Goal: Transaction & Acquisition: Subscribe to service/newsletter

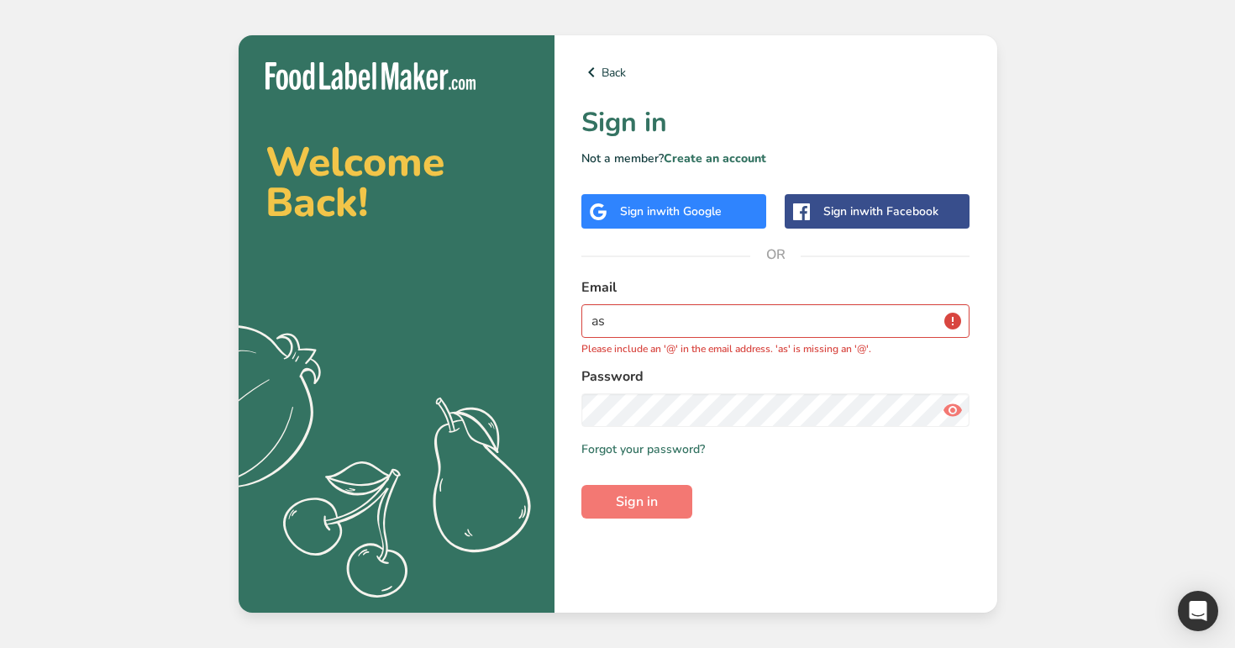
type input "a"
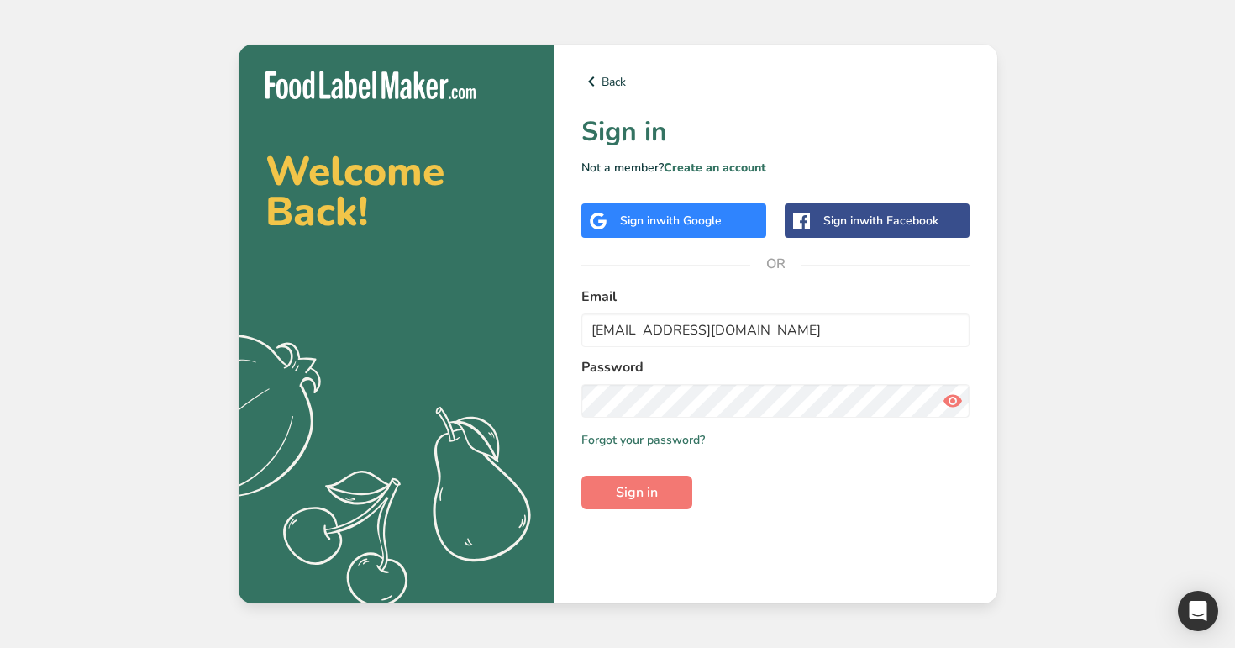
type input "admin@test.com"
click at [581, 475] on button "Sign in" at bounding box center [636, 492] width 111 height 34
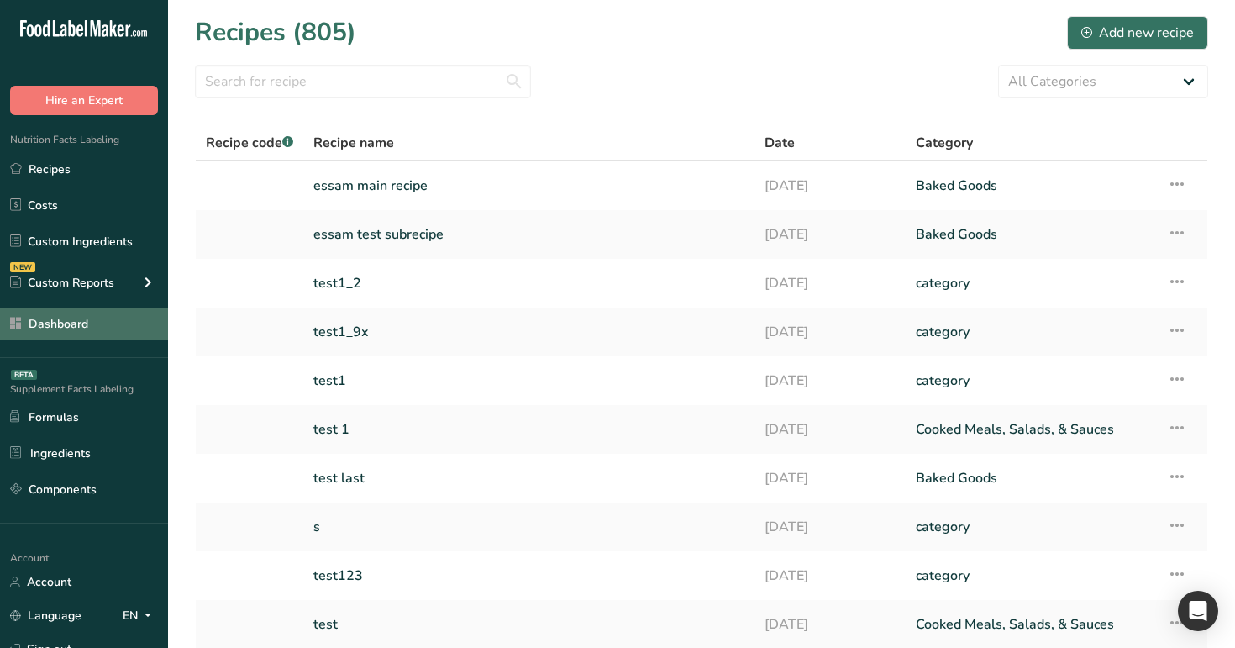
click at [108, 317] on link "Dashboard" at bounding box center [84, 323] width 168 height 32
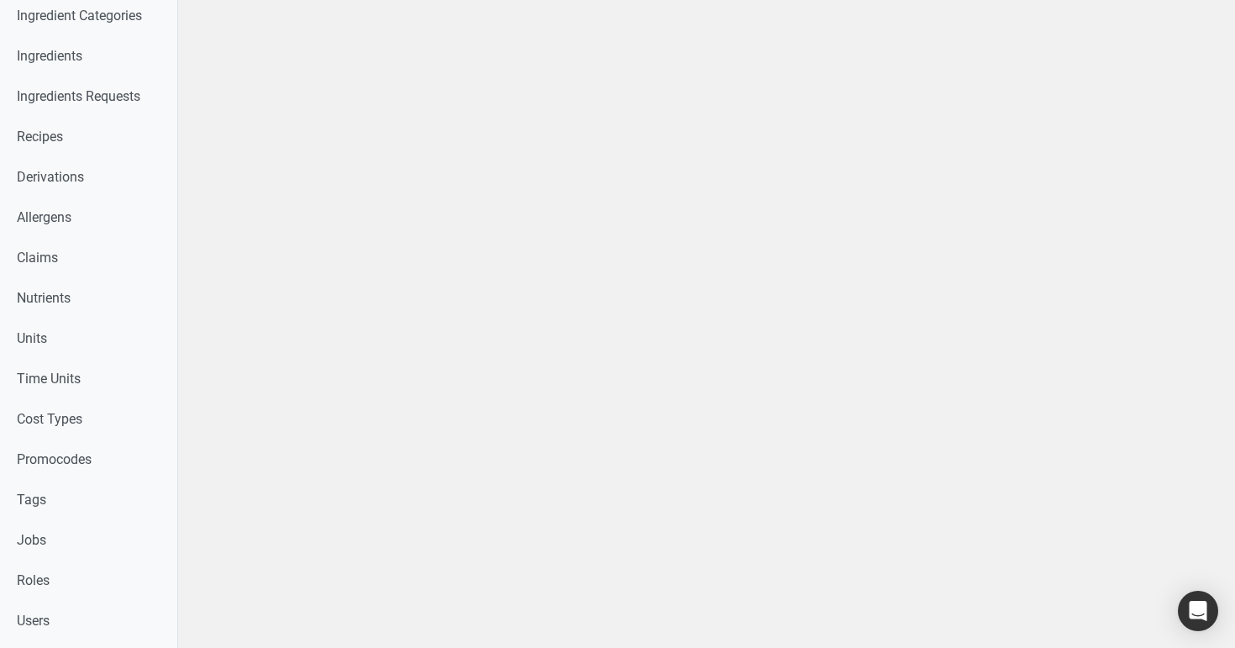
scroll to position [570, 0]
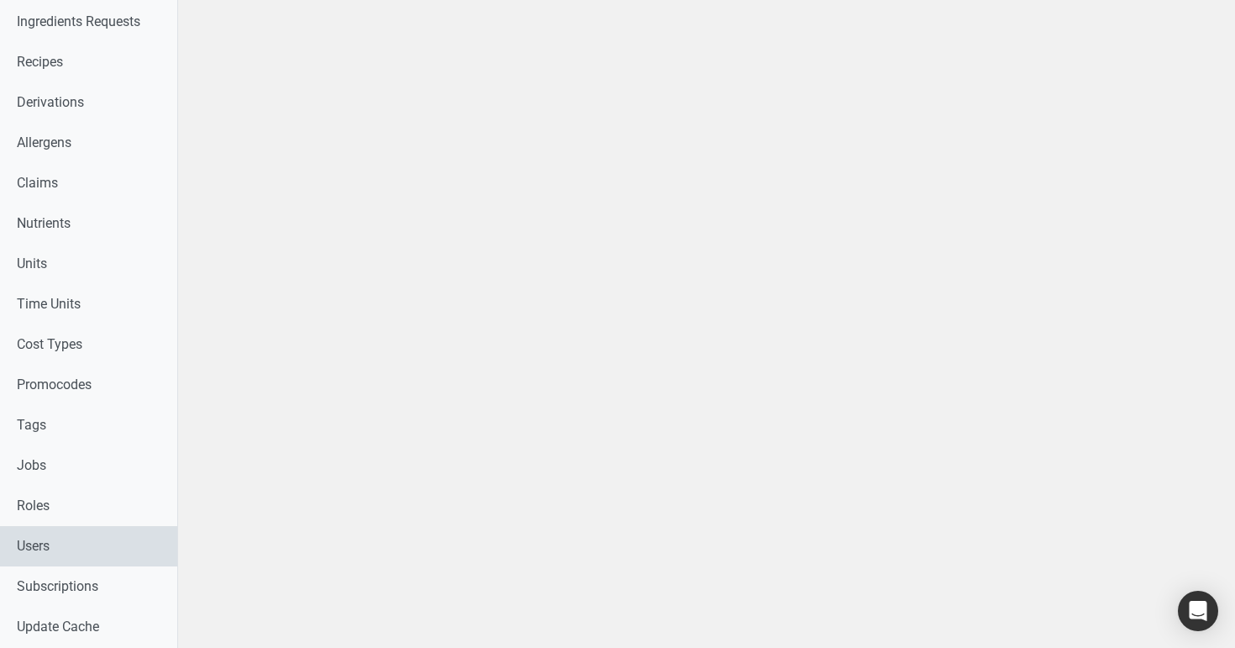
click at [50, 538] on link "Users" at bounding box center [88, 546] width 177 height 40
select select
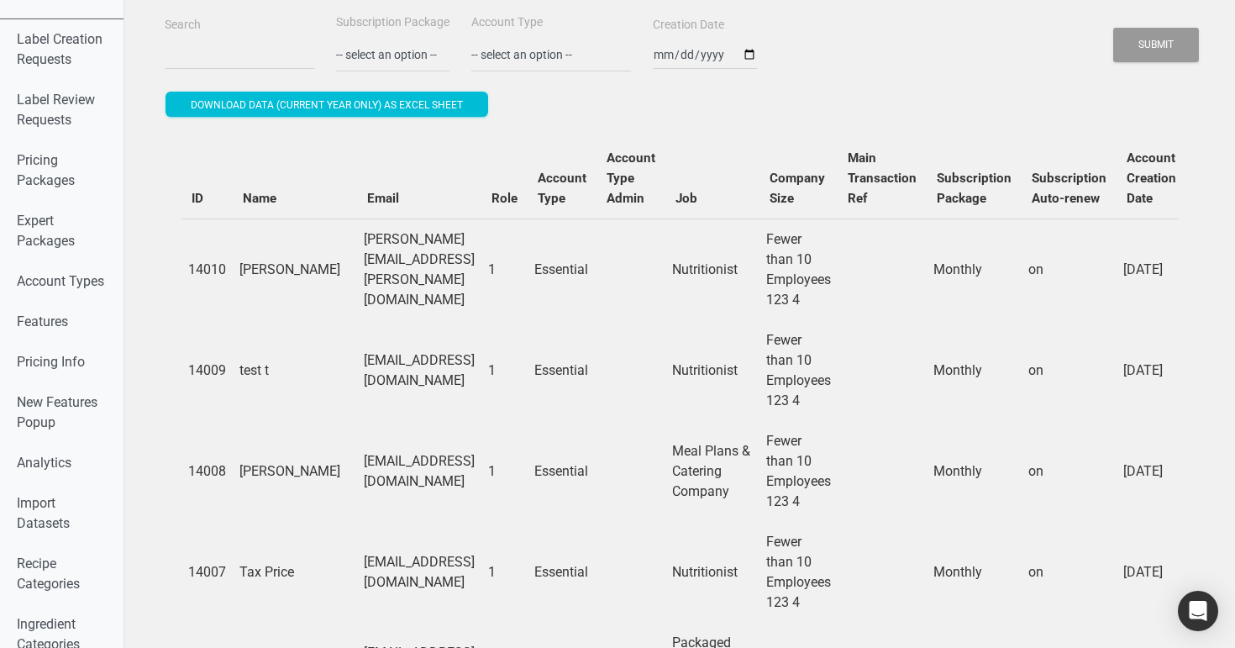
scroll to position [27, 0]
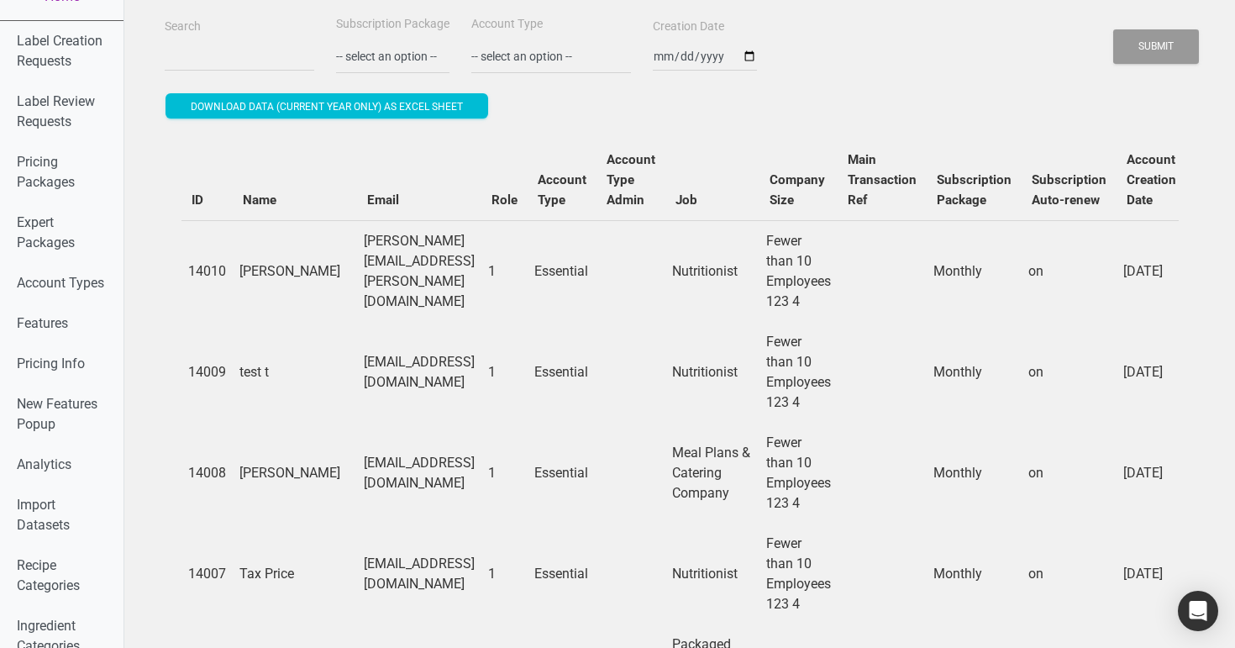
drag, startPoint x: 485, startPoint y: 373, endPoint x: 376, endPoint y: 365, distance: 108.6
click at [373, 365] on tr "14009 test t test@tett.com 1 Essential Nutritionist Fewer than 10 Employees 123…" at bounding box center [1022, 372] width 1682 height 101
copy tr "test@tett.com"
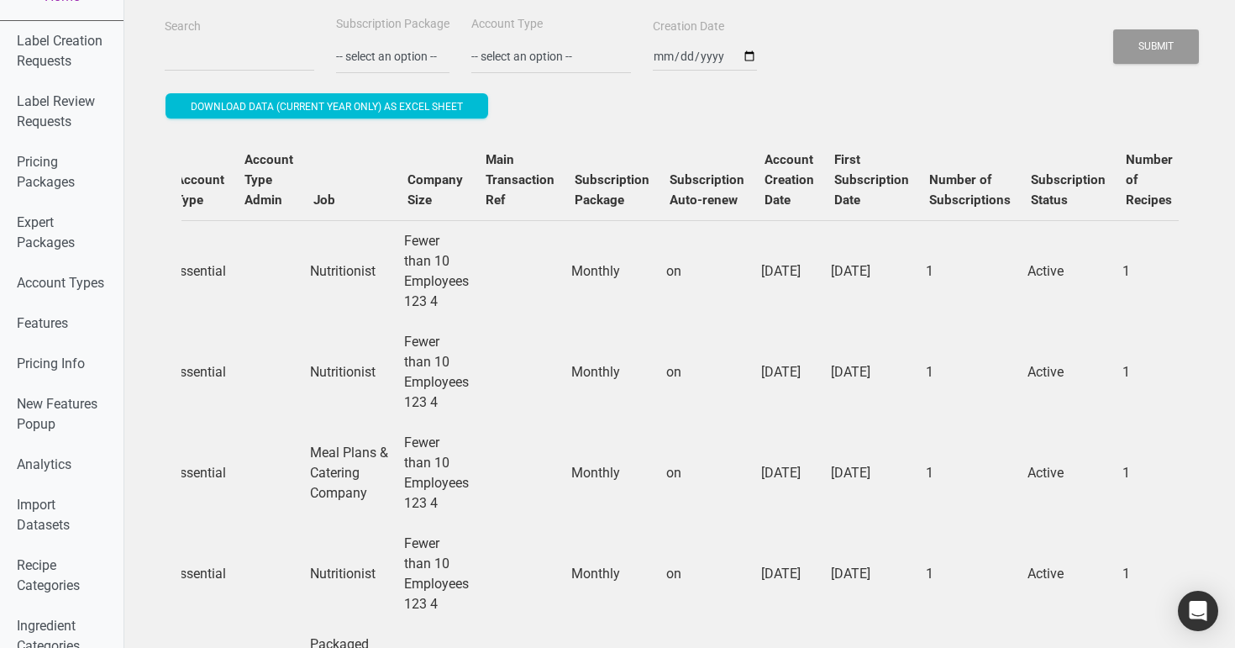
scroll to position [0, 0]
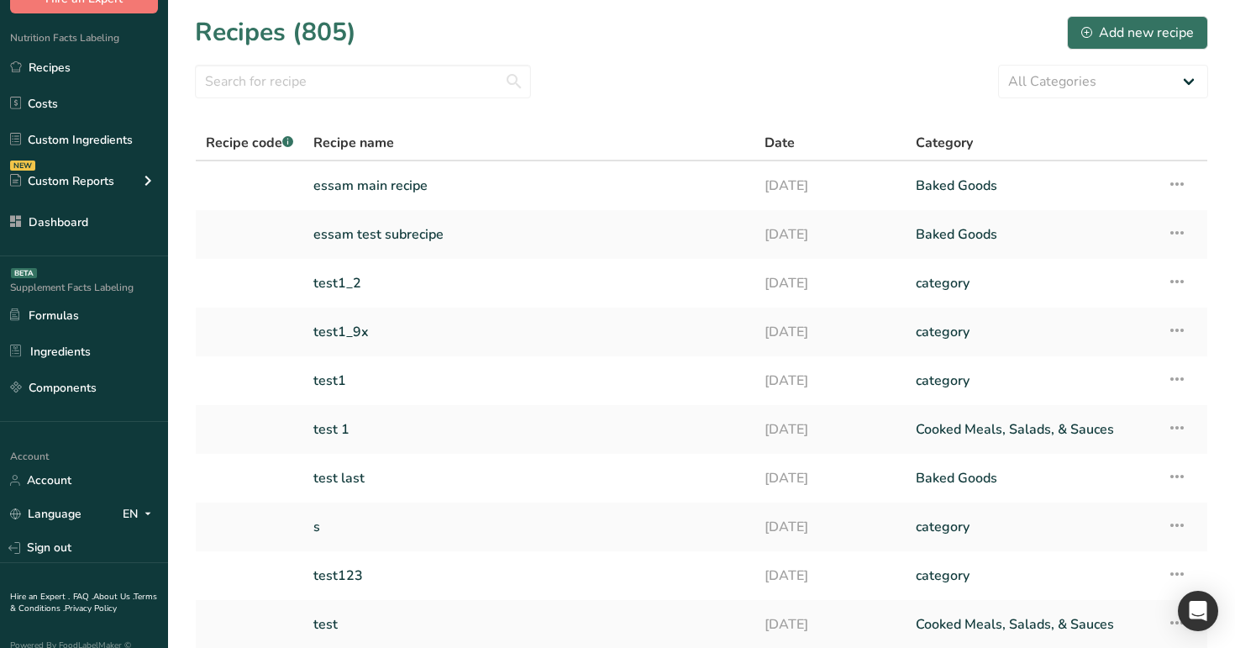
scroll to position [126, 0]
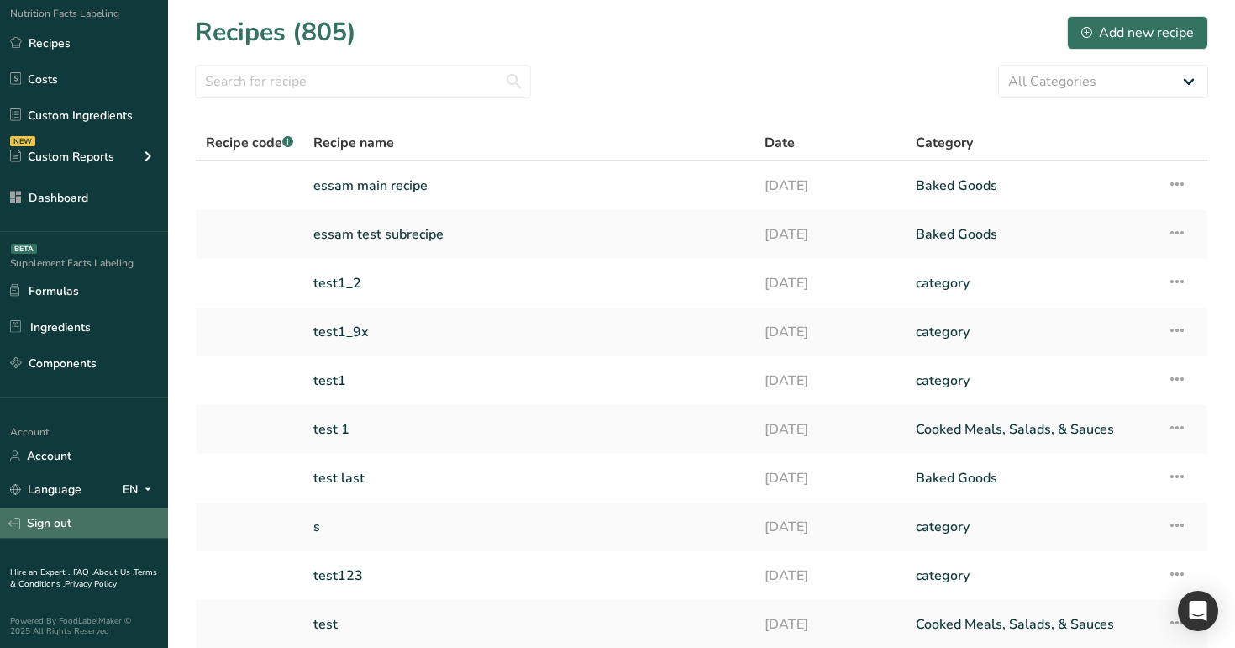
click at [83, 517] on link "Sign out" at bounding box center [84, 522] width 168 height 29
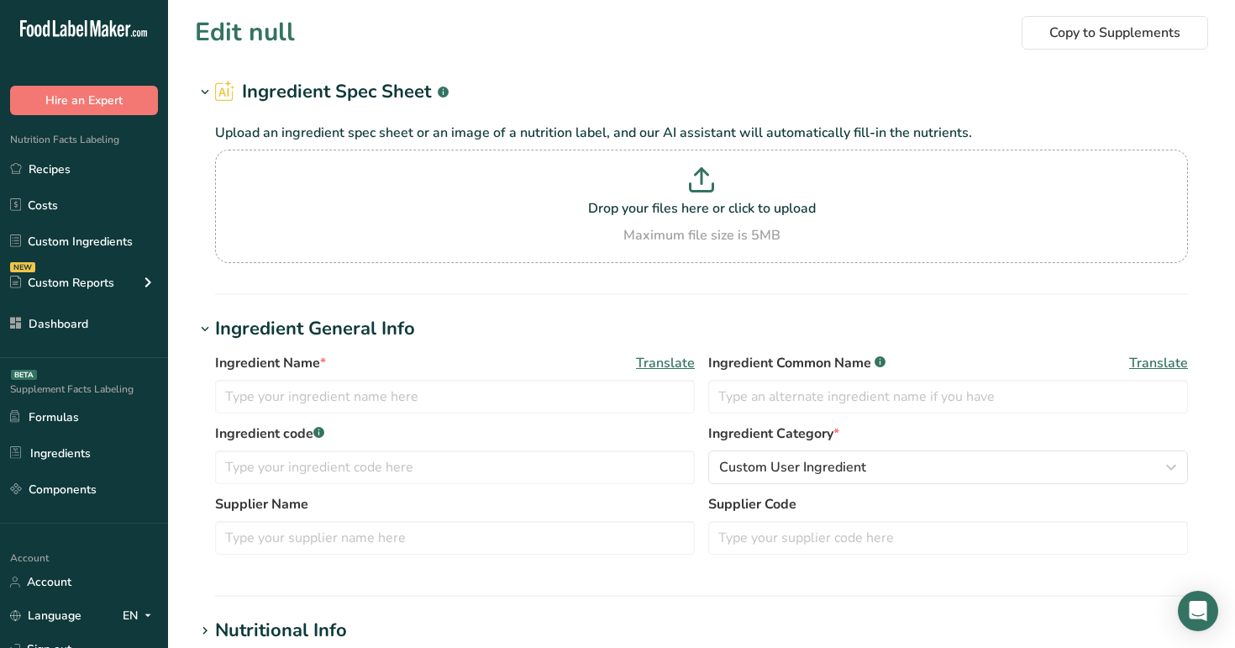
type input "Almond flourrrrr"
type input "Almond flour"
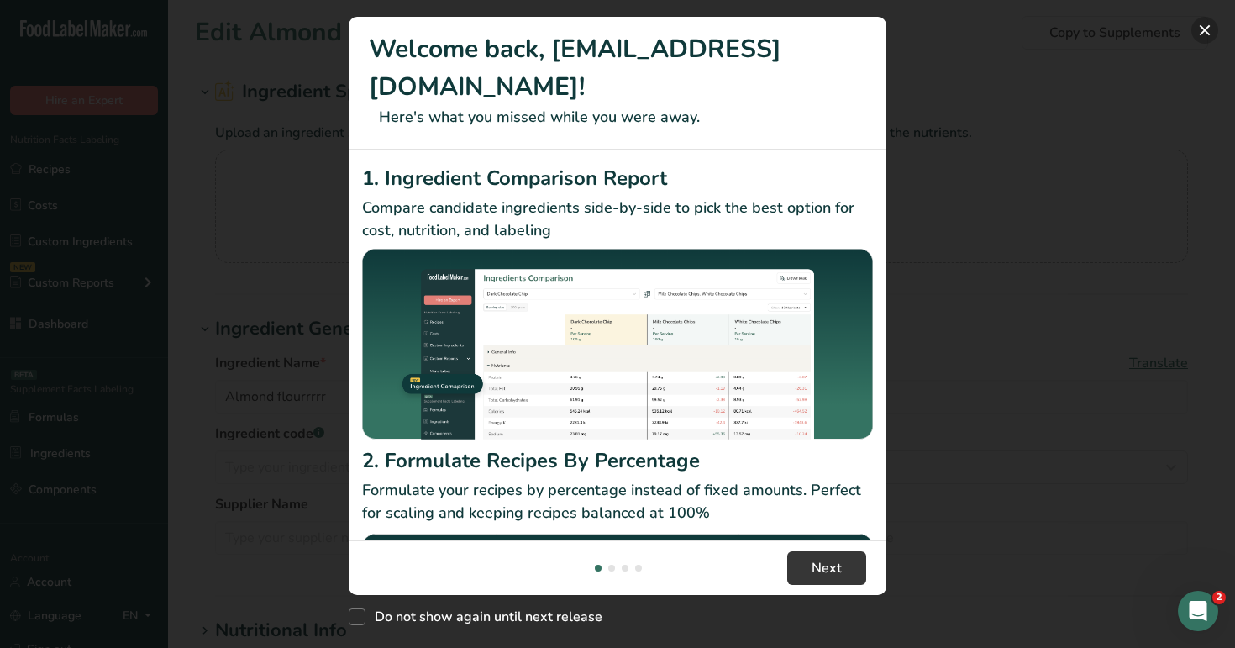
click at [1210, 32] on button "New Features" at bounding box center [1204, 30] width 27 height 27
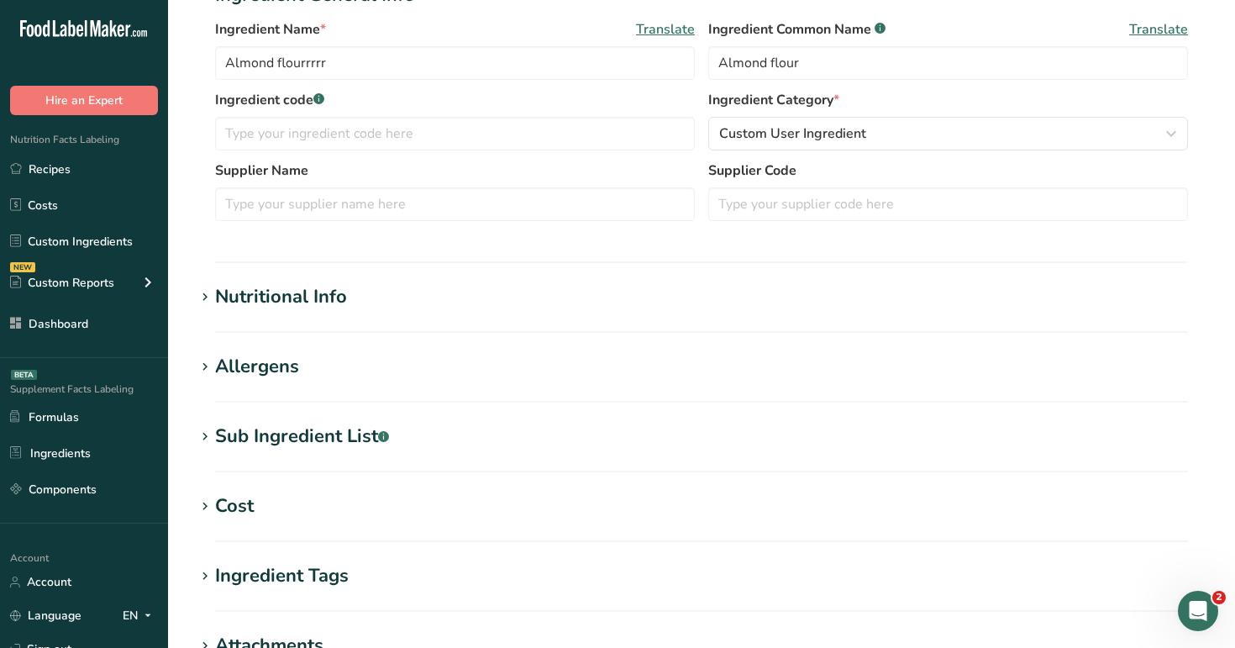
scroll to position [357, 0]
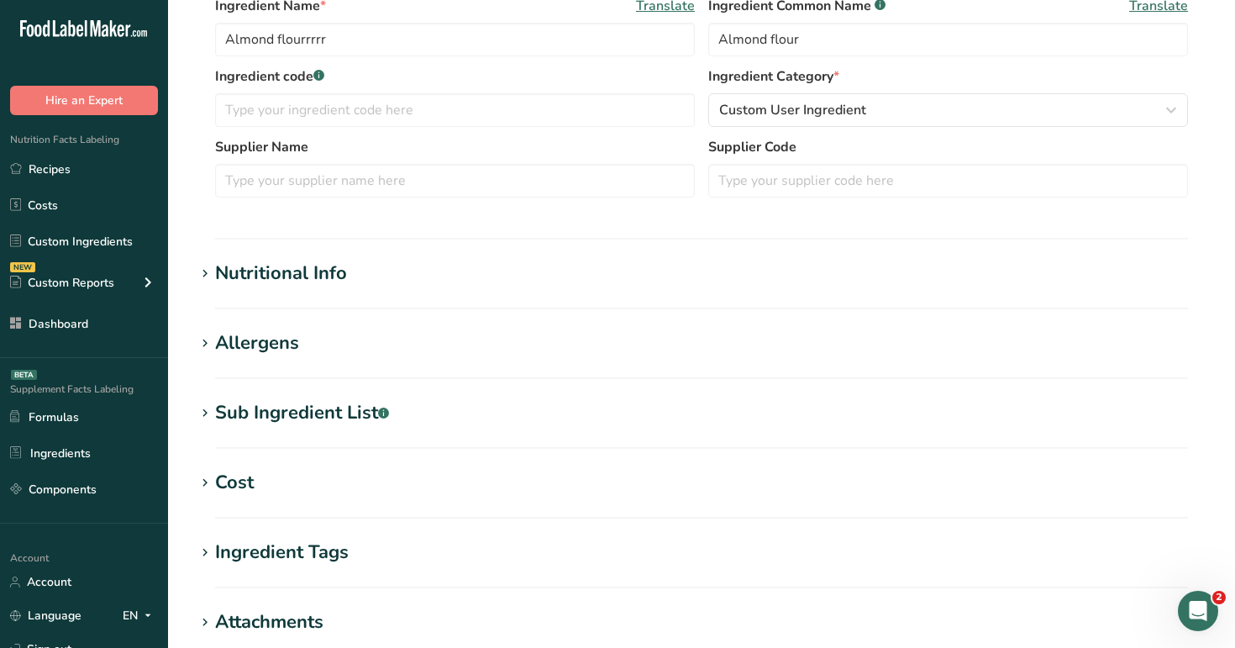
click at [431, 273] on h1 "Nutritional Info" at bounding box center [701, 274] width 1013 height 28
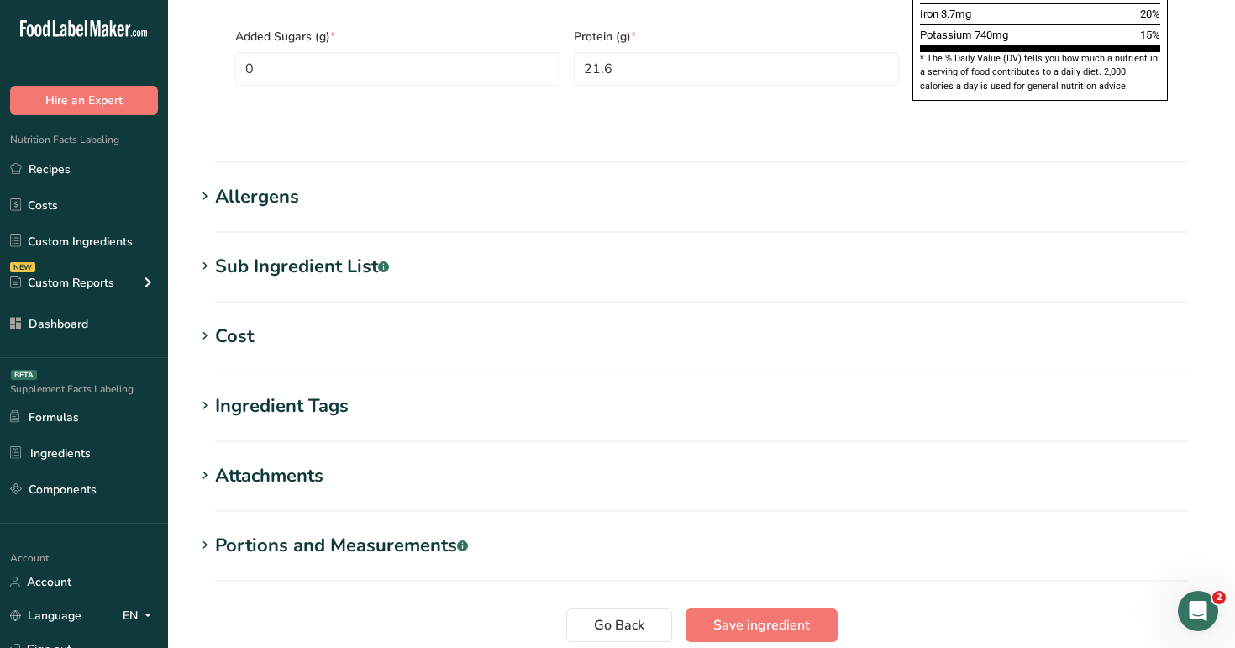
scroll to position [1348, 0]
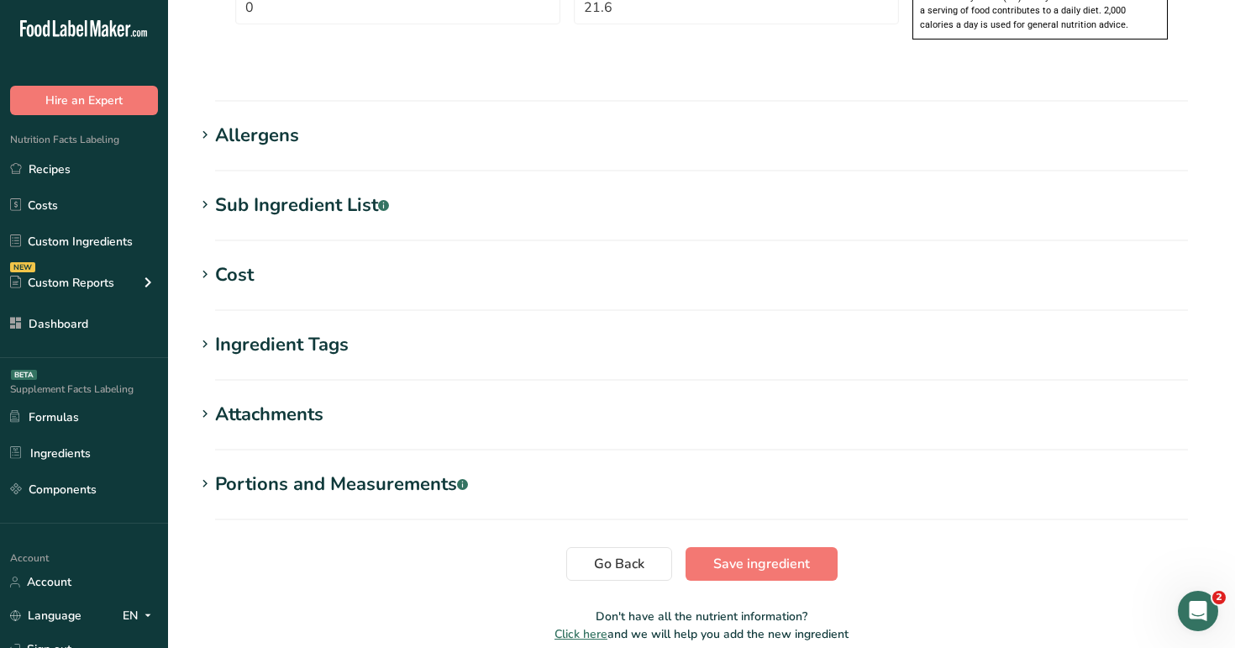
click at [371, 122] on h1 "Allergens" at bounding box center [701, 136] width 1013 height 28
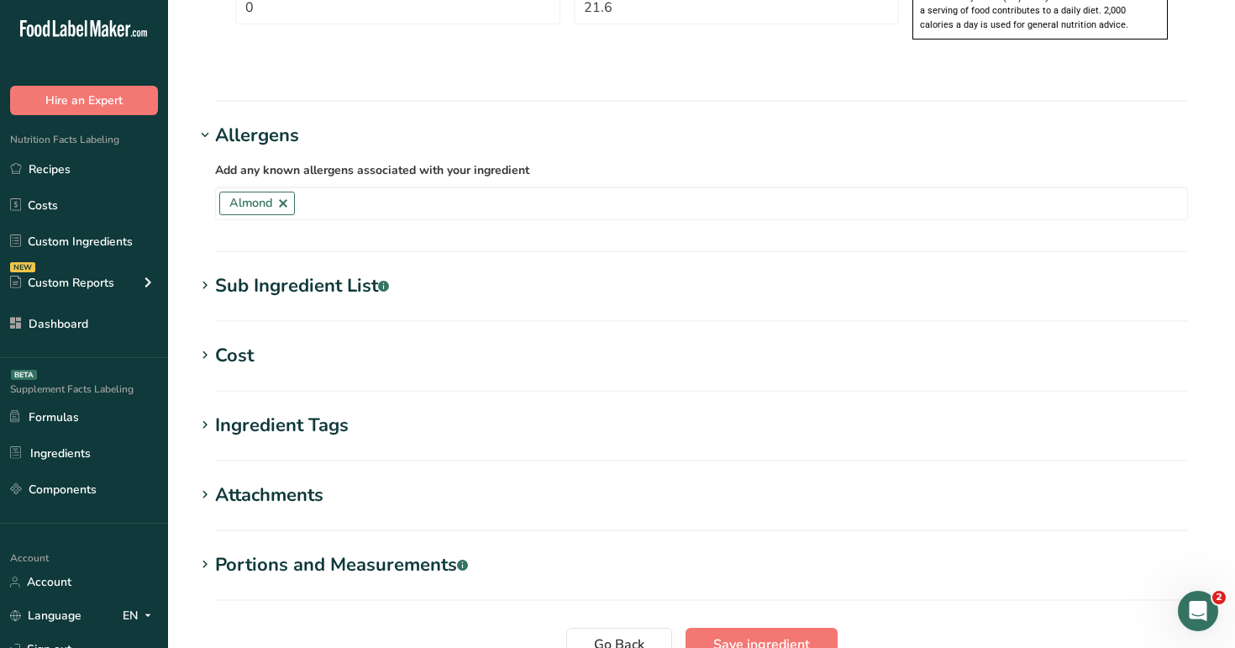
click at [371, 122] on h1 "Allergens" at bounding box center [701, 136] width 1013 height 28
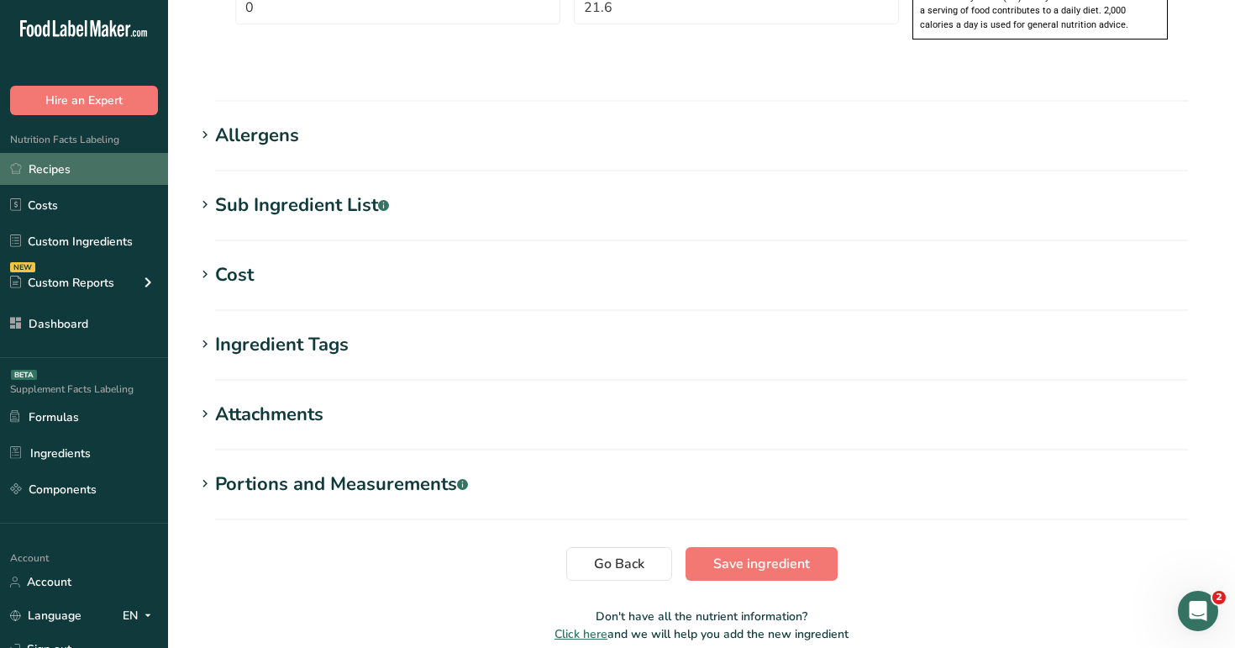
click at [96, 167] on link "Recipes" at bounding box center [84, 169] width 168 height 32
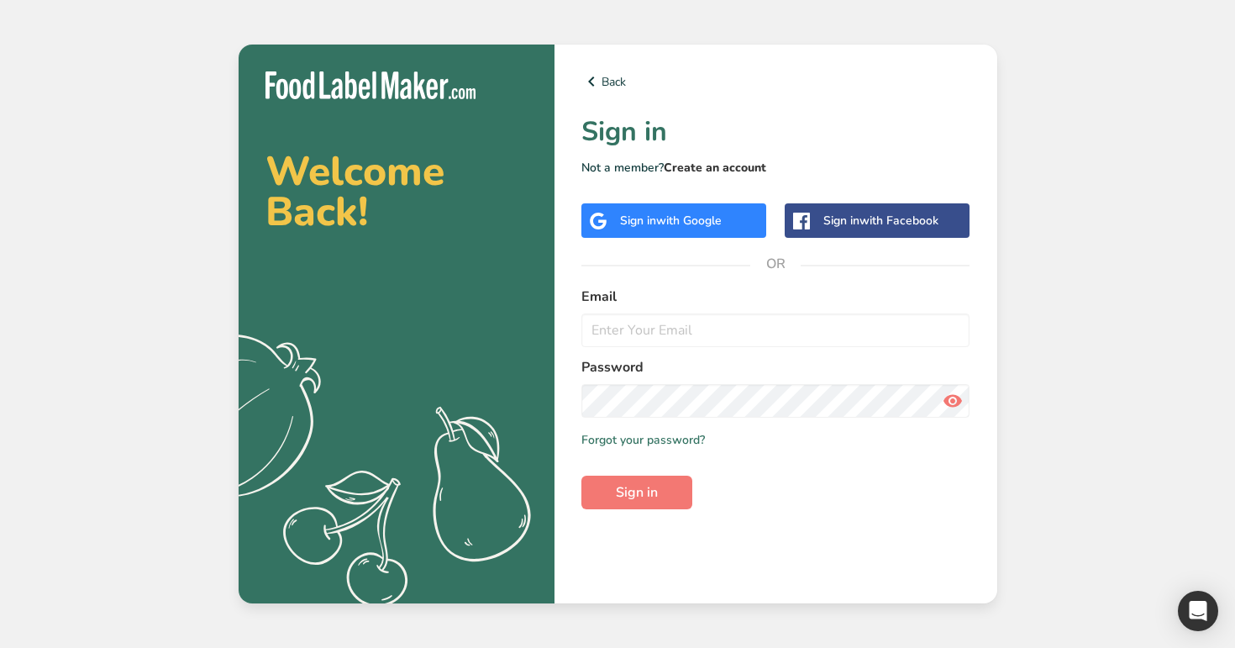
click at [722, 170] on link "Create an account" at bounding box center [715, 168] width 102 height 16
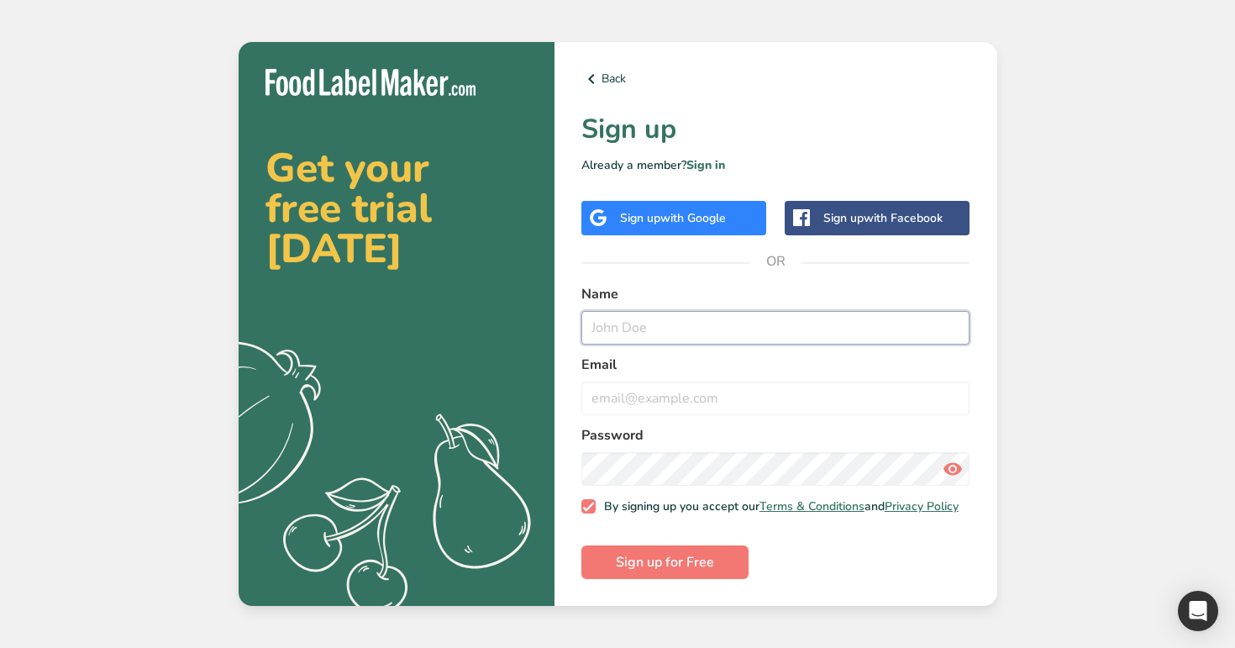
click at [703, 329] on input "text" at bounding box center [775, 328] width 389 height 34
paste input "https://app.foodlabelmaker.com/ingredients/8024/edit"
type input "https://app.foodlabelmaker.com/ingredients/8024/edit"
click at [655, 324] on input "test123@t.co" at bounding box center [775, 328] width 389 height 34
type input "test123@t1.co"
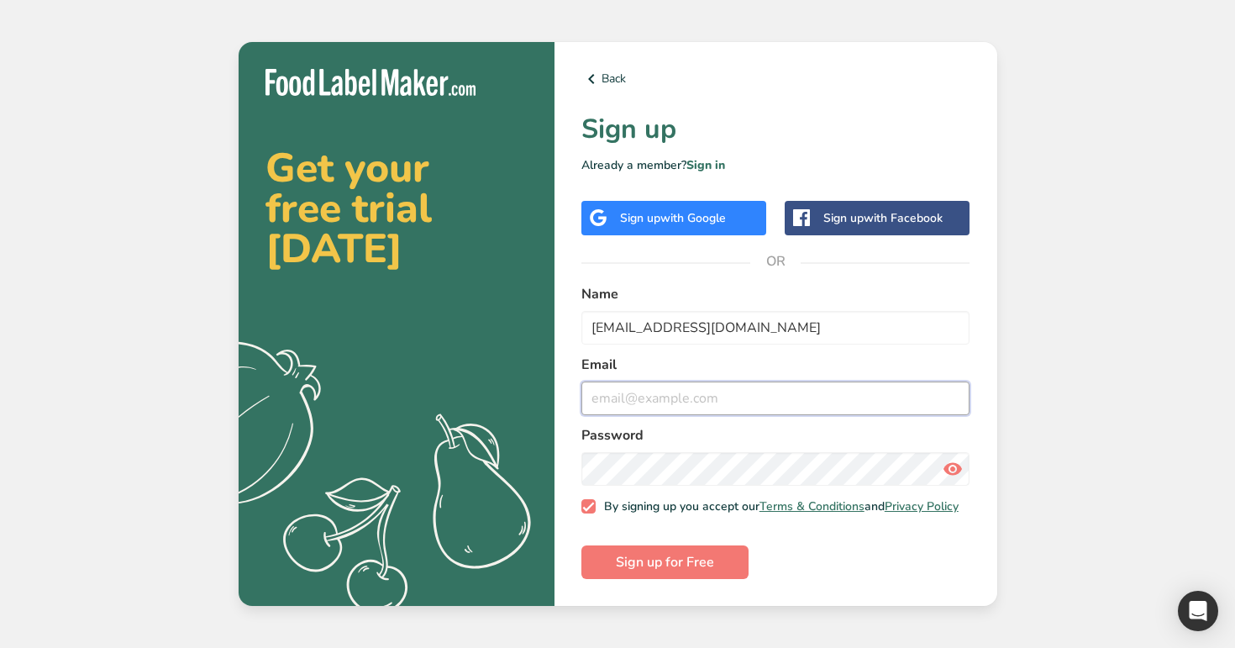
click at [706, 391] on input "email" at bounding box center [775, 398] width 389 height 34
paste input "test123@t1.co"
type input "test123@t1.co"
click at [581, 545] on button "Sign up for Free" at bounding box center [664, 562] width 167 height 34
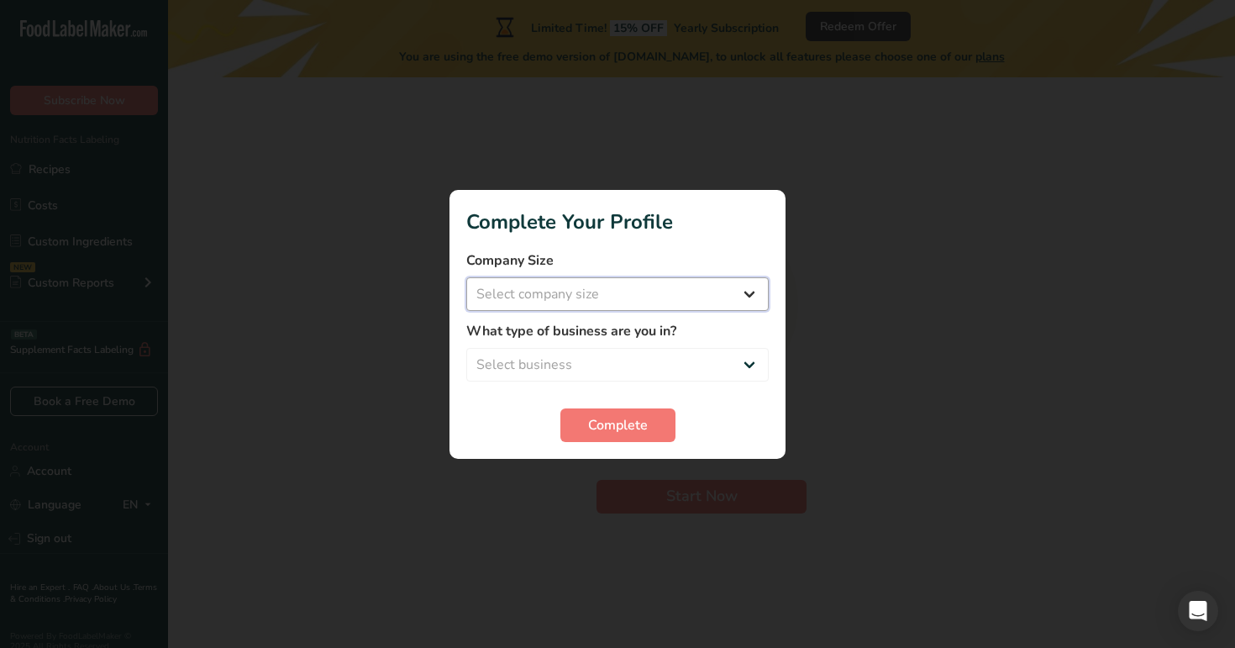
click at [648, 294] on select "Select company size Over 500 Employees test 1 1 Fewer than 10 Employees Fewer t…" at bounding box center [617, 294] width 302 height 34
select select "16"
click at [466, 277] on select "Select company size Over 500 Employees test 1 1 Fewer than 10 Employees Fewer t…" at bounding box center [617, 294] width 302 height 34
click at [680, 375] on select "Select business Packaged Food Manufacturer Restaurant & Cafe Bakery Meal Plans …" at bounding box center [617, 365] width 302 height 34
select select "3"
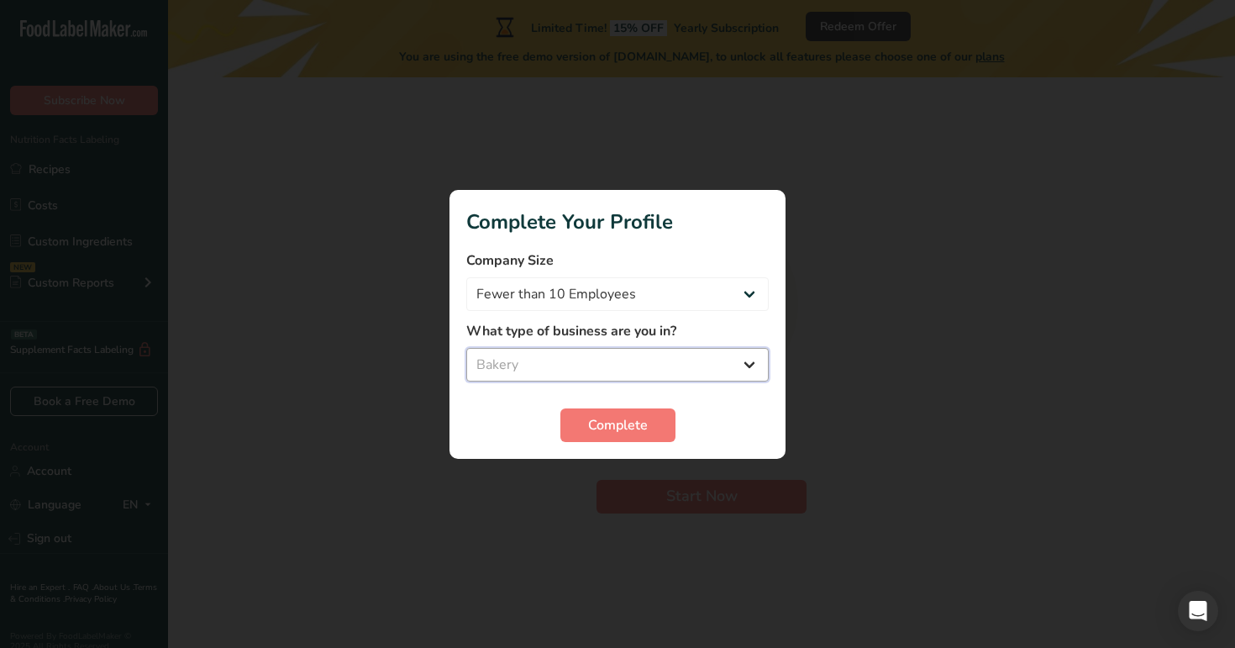
click at [466, 348] on select "Select business Packaged Food Manufacturer Restaurant & Cafe Bakery Meal Plans …" at bounding box center [617, 365] width 302 height 34
click at [651, 439] on button "Complete" at bounding box center [617, 425] width 115 height 34
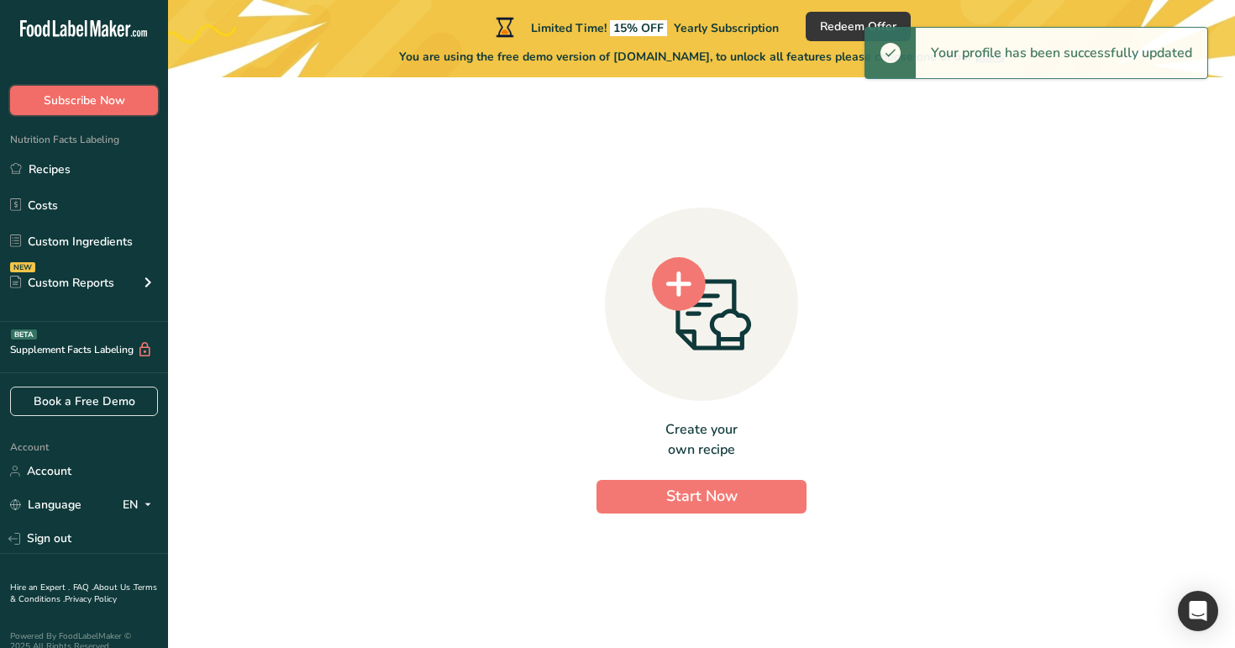
click at [136, 96] on button "Subscribe Now" at bounding box center [84, 100] width 148 height 29
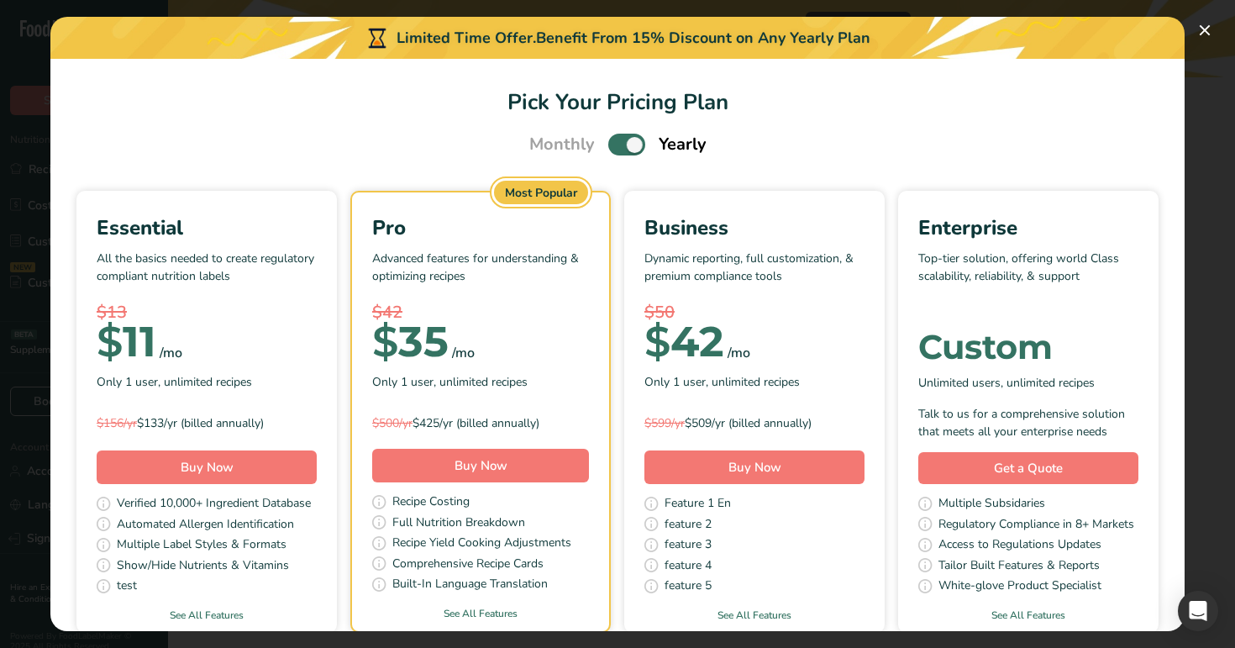
click at [633, 141] on span "Pick Your Pricing Plan Modal" at bounding box center [626, 144] width 37 height 21
click at [619, 141] on input "Pick Your Pricing Plan Modal" at bounding box center [613, 144] width 11 height 11
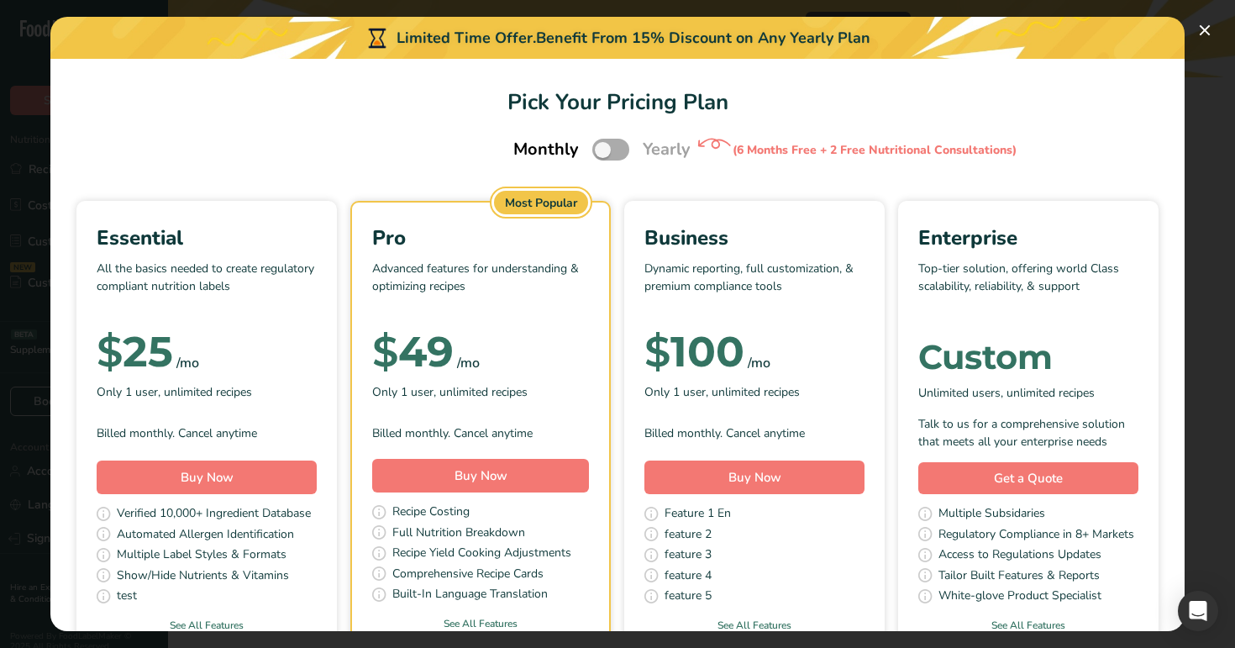
click at [625, 144] on span "Pick Your Pricing Plan Modal" at bounding box center [610, 149] width 37 height 21
click at [603, 144] on input "Pick Your Pricing Plan Modal" at bounding box center [597, 149] width 11 height 11
checkbox input "true"
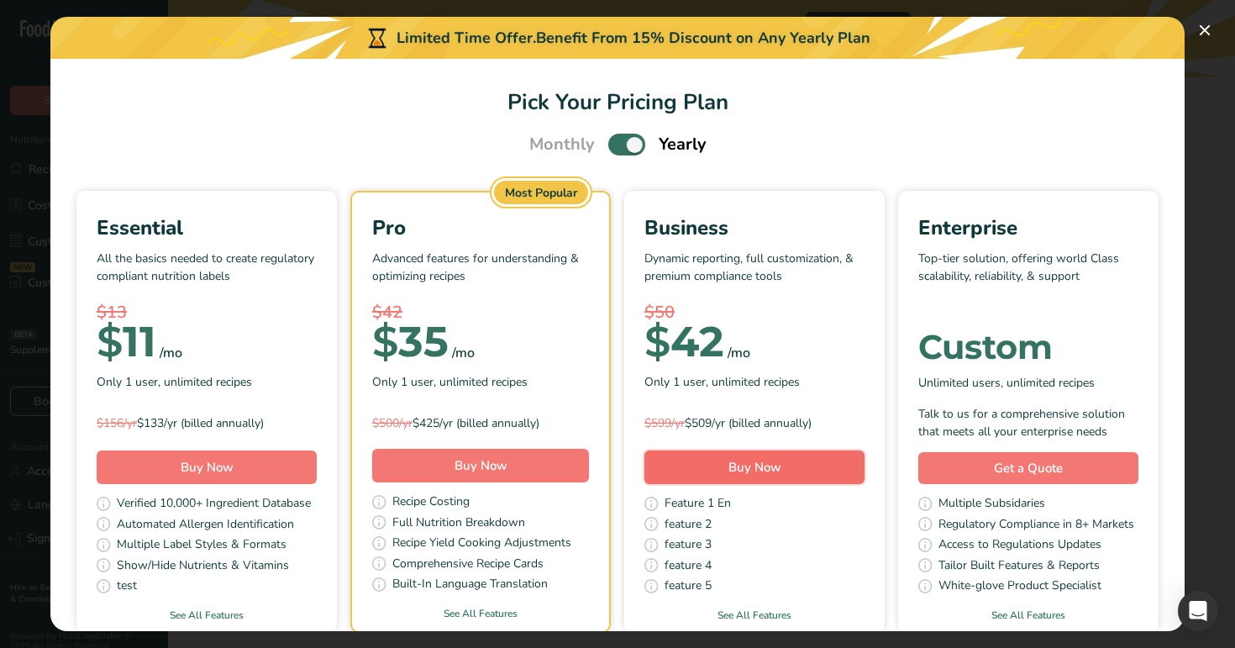
click at [769, 468] on span "Buy Now" at bounding box center [754, 467] width 53 height 17
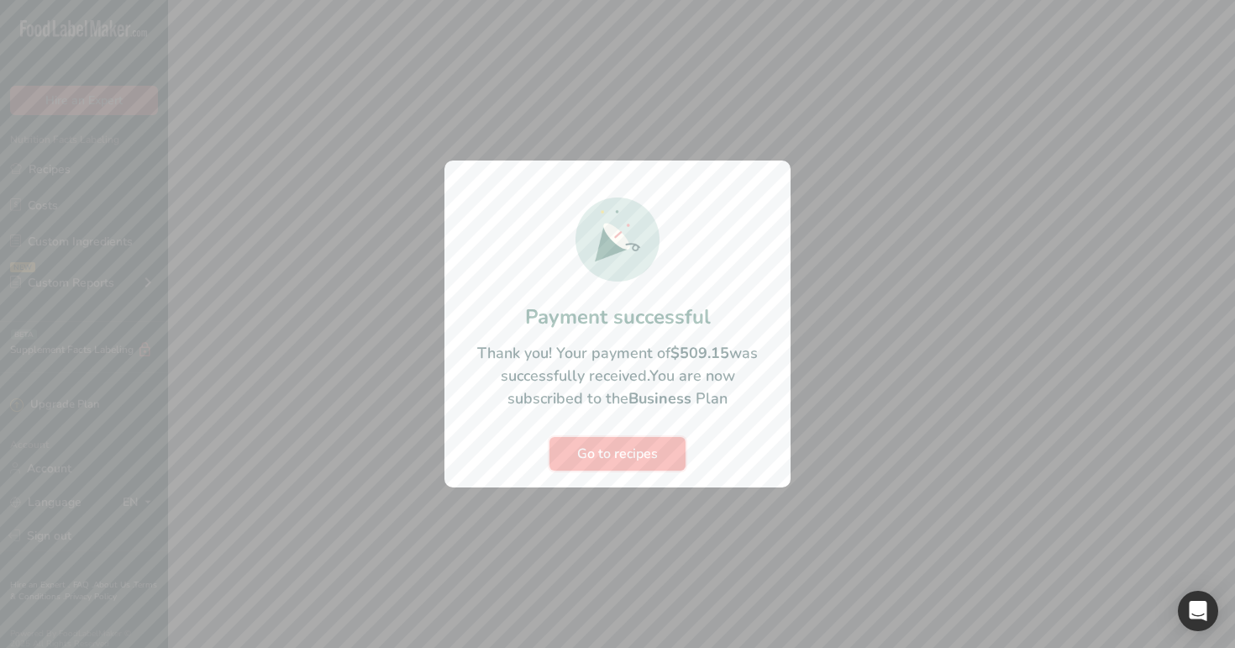
click at [616, 455] on span "Go to recipes" at bounding box center [617, 454] width 81 height 20
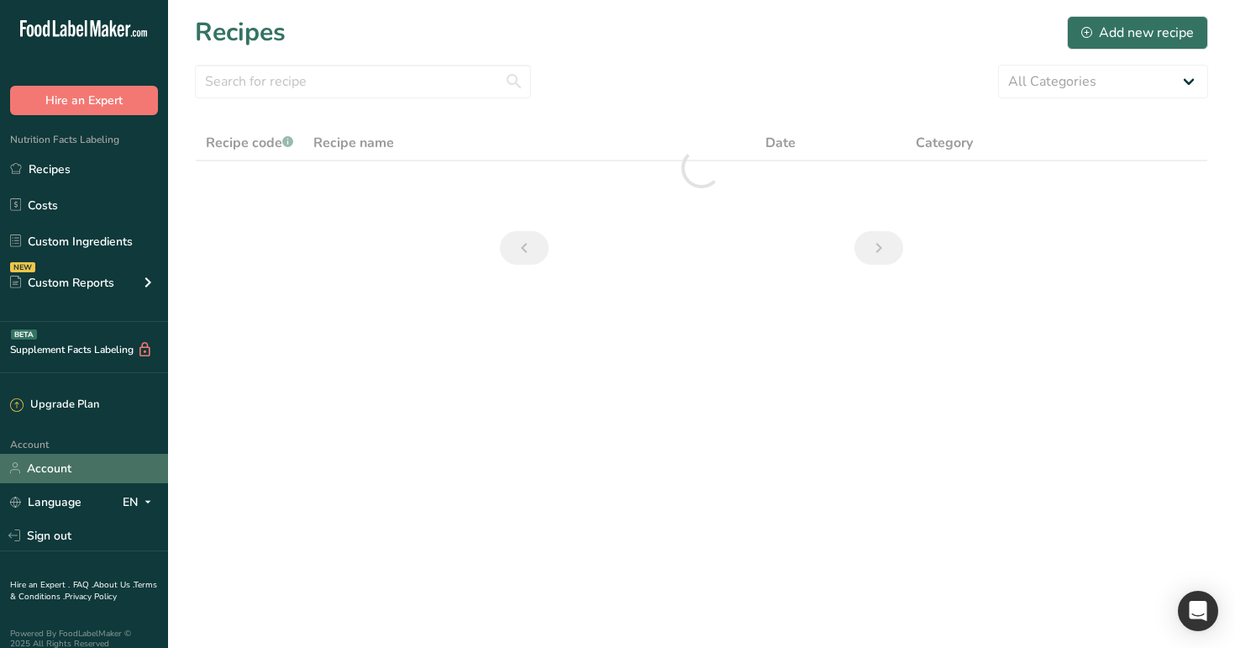
click at [95, 467] on link "Account" at bounding box center [84, 468] width 168 height 29
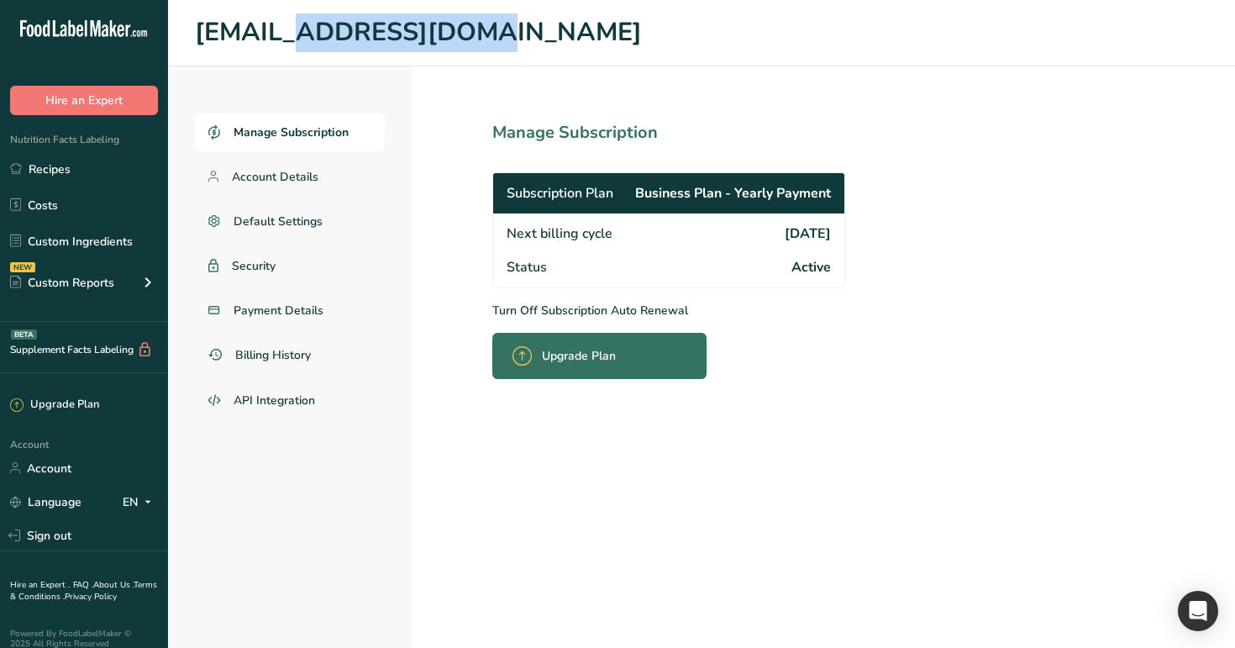
drag, startPoint x: 383, startPoint y: 33, endPoint x: 195, endPoint y: 44, distance: 188.5
click at [195, 44] on h1 "test123@t1.co" at bounding box center [701, 32] width 1013 height 39
copy h1 "test123@t1.co"
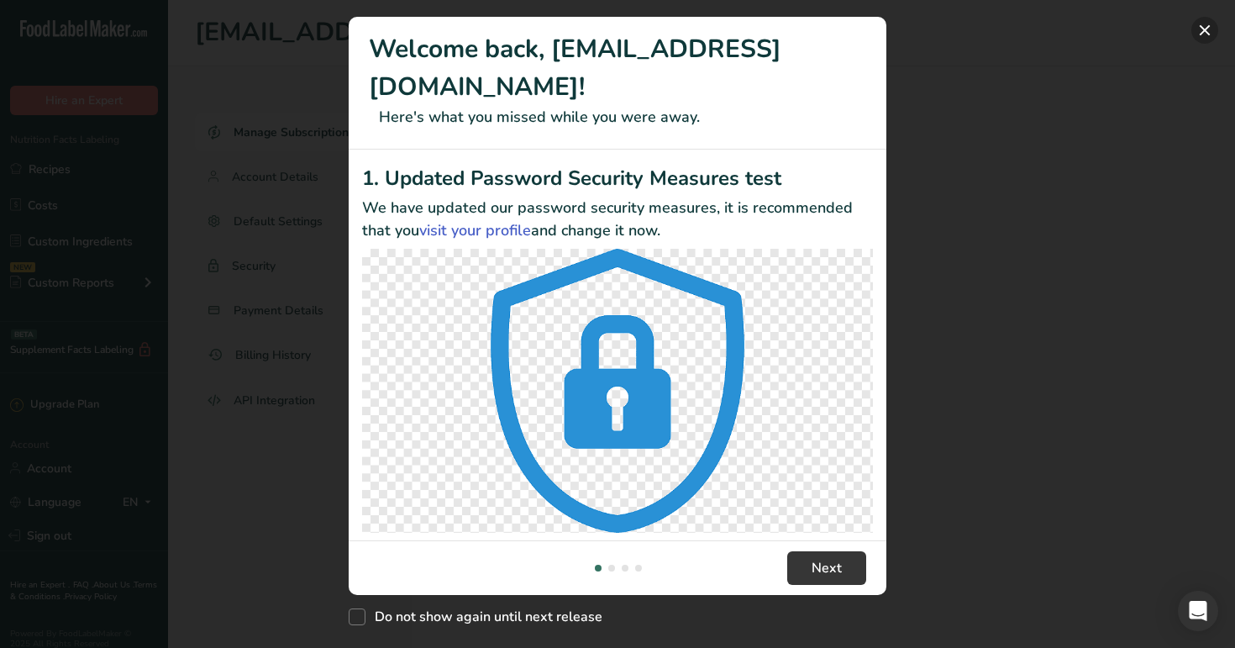
click at [1210, 28] on button "New Features" at bounding box center [1204, 30] width 27 height 27
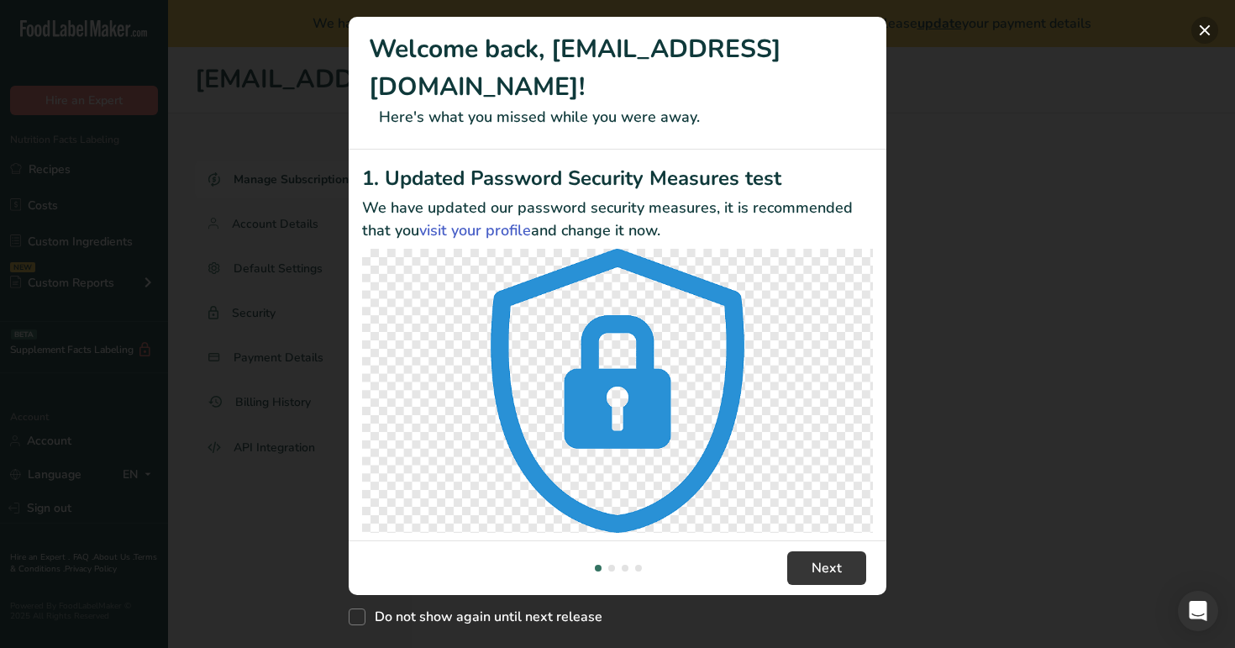
click at [1208, 33] on button "New Features" at bounding box center [1204, 30] width 27 height 27
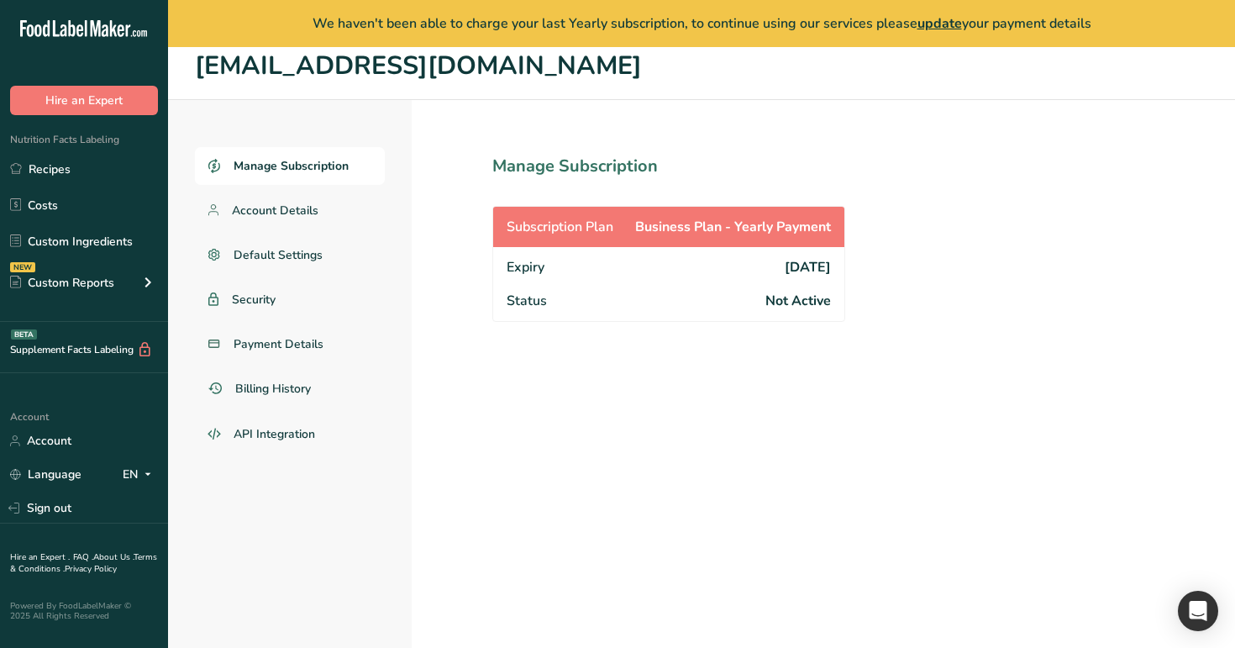
scroll to position [18, 0]
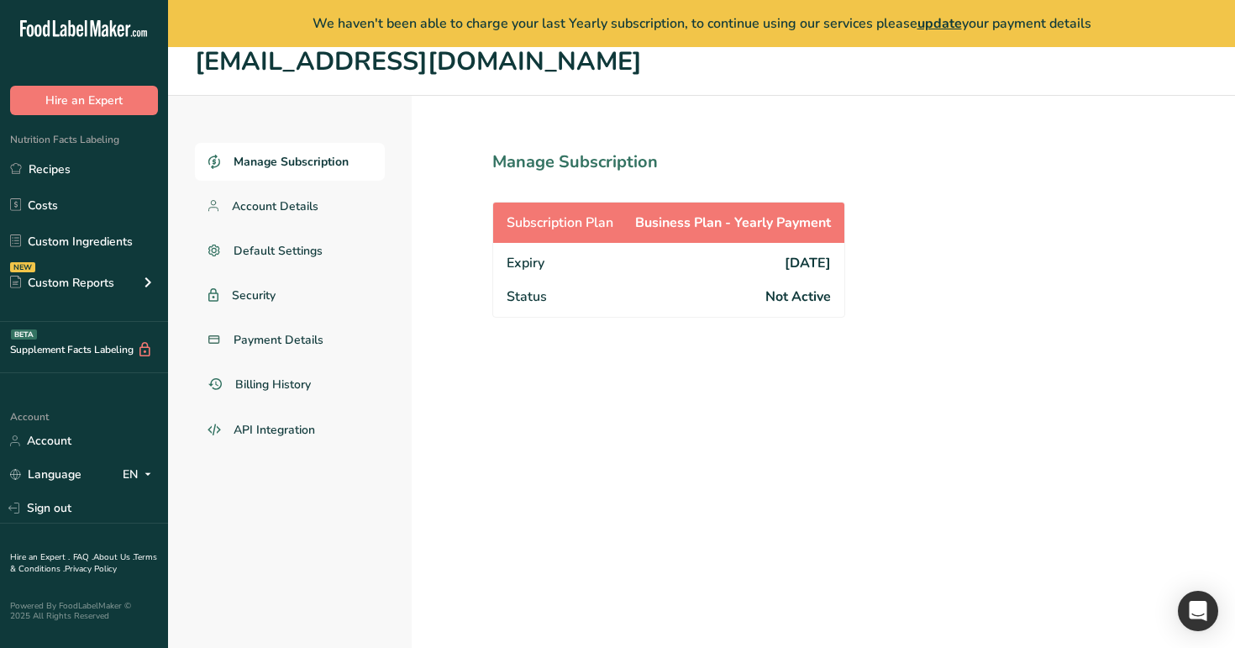
click at [783, 90] on header "[EMAIL_ADDRESS][DOMAIN_NAME]" at bounding box center [701, 62] width 1067 height 66
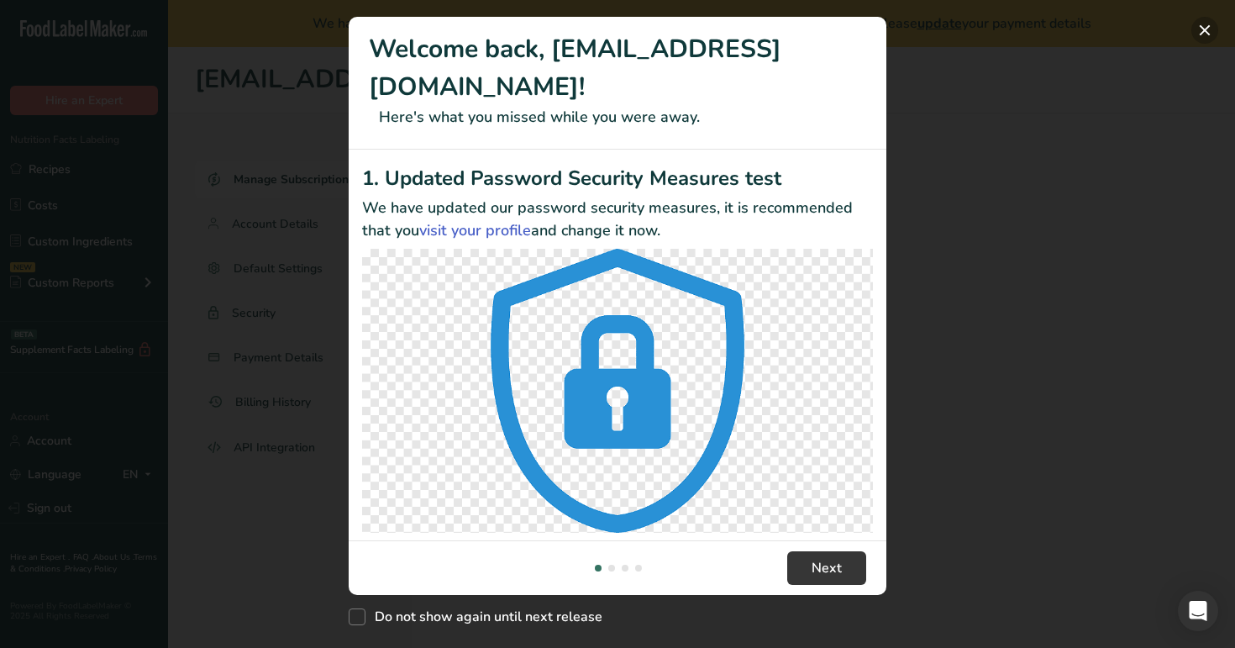
click at [1207, 28] on button "New Features" at bounding box center [1204, 30] width 27 height 27
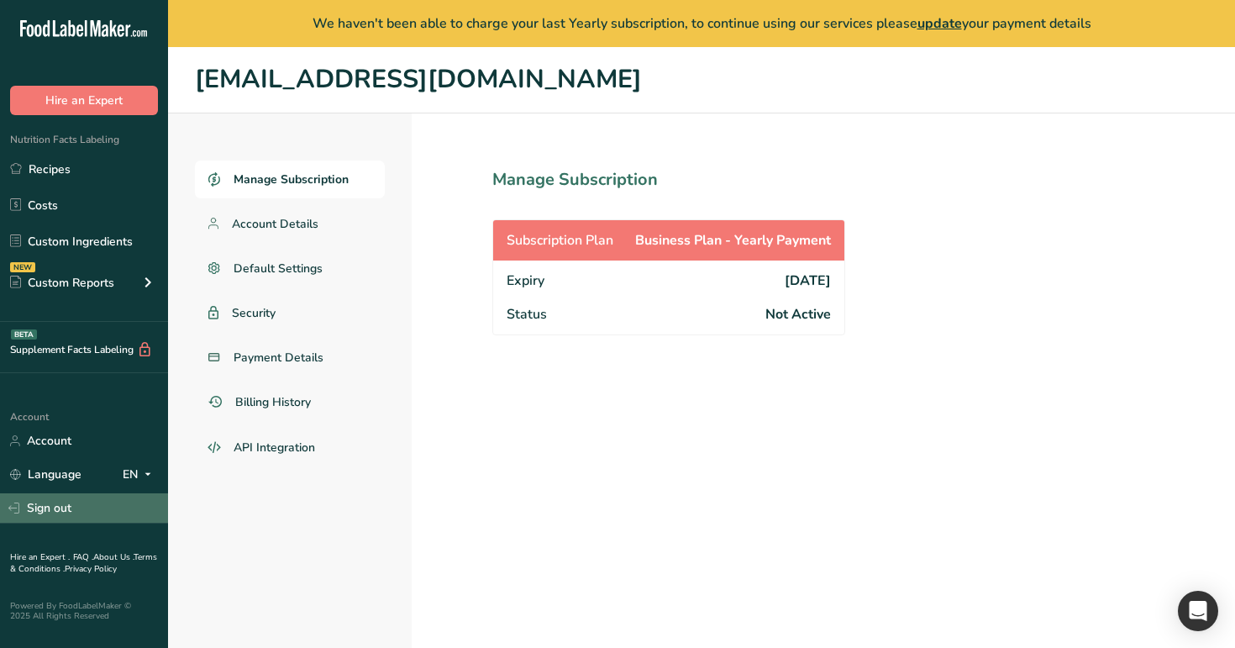
click at [102, 512] on link "Sign out" at bounding box center [84, 507] width 168 height 29
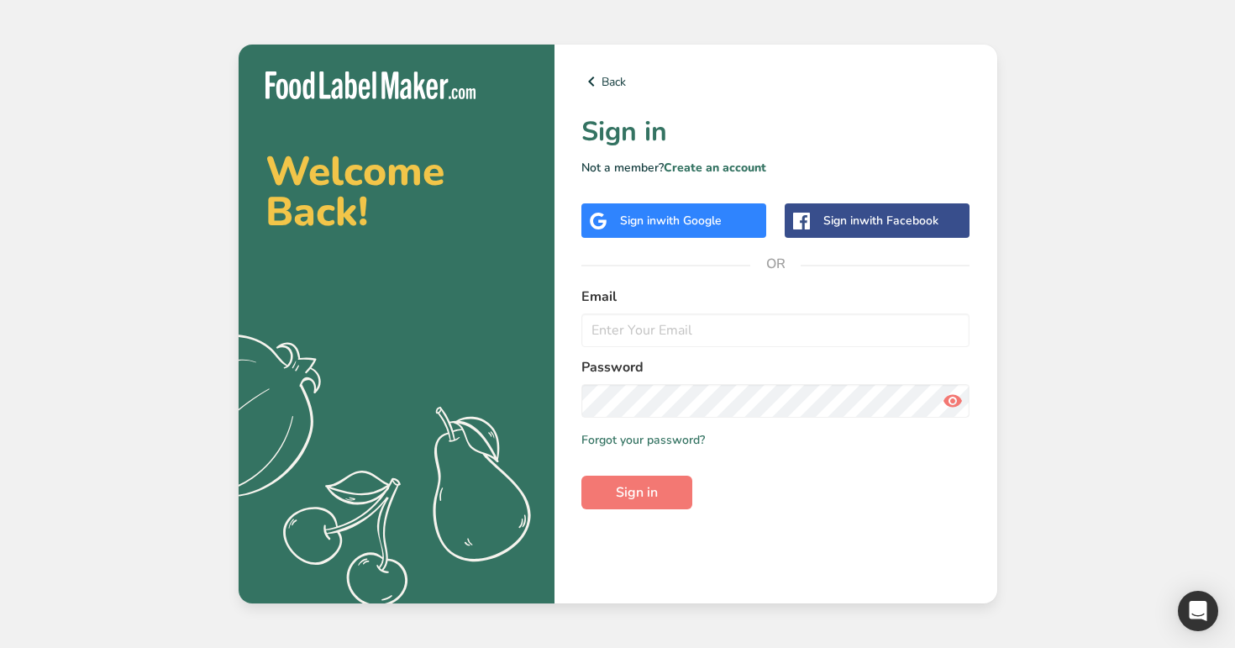
click at [102, 512] on div "Welcome Back! .a{fill:#f5f3ed;} Back Sign in Not a member? Create an account Si…" at bounding box center [617, 324] width 1235 height 648
click at [711, 160] on link "Create an account" at bounding box center [715, 168] width 102 height 16
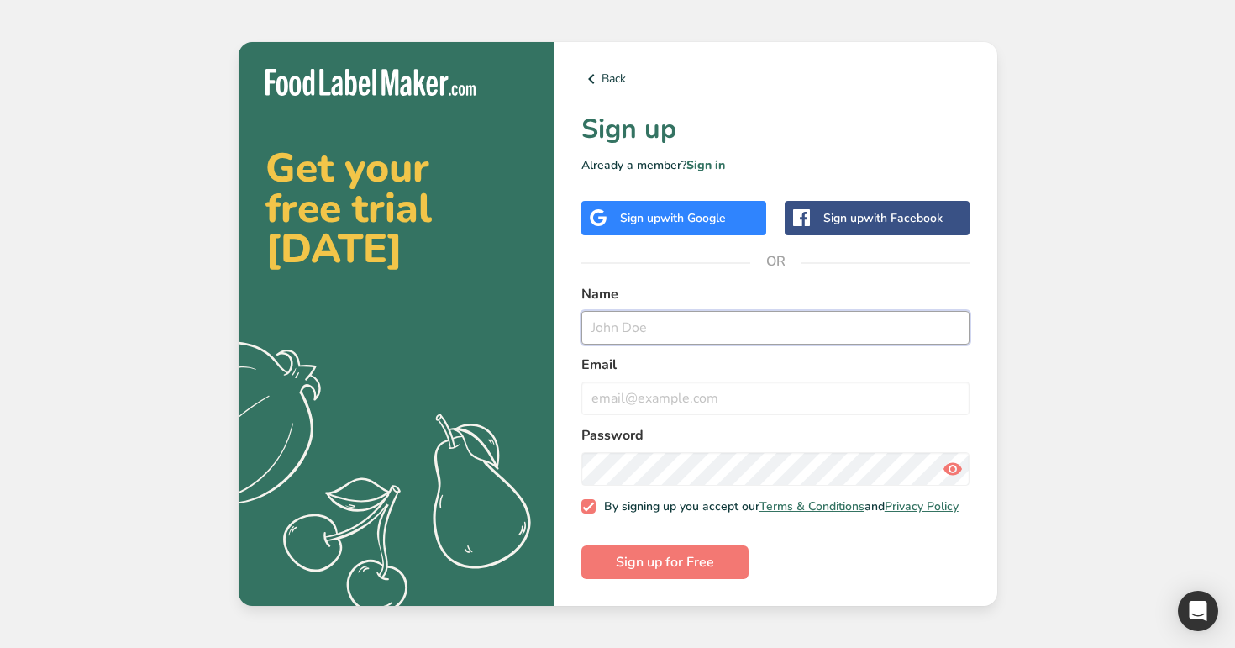
click at [620, 322] on input "text" at bounding box center [775, 328] width 389 height 34
paste input "test123@t1.co"
click at [660, 322] on input "test123@t1.co" at bounding box center [775, 328] width 389 height 34
type input "[EMAIL_ADDRESS][DOMAIN_NAME]"
click at [682, 397] on input "email" at bounding box center [775, 398] width 389 height 34
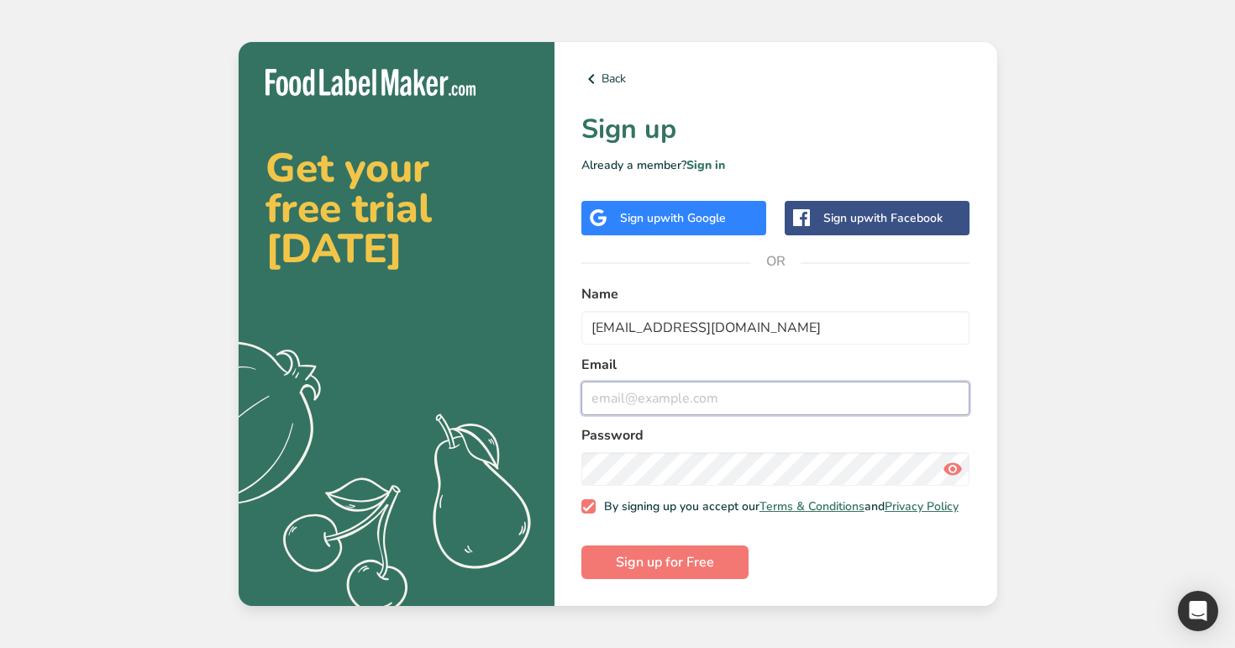
paste input "[EMAIL_ADDRESS][DOMAIN_NAME]"
type input "[EMAIL_ADDRESS][DOMAIN_NAME]"
click at [581, 545] on button "Sign up for Free" at bounding box center [664, 562] width 167 height 34
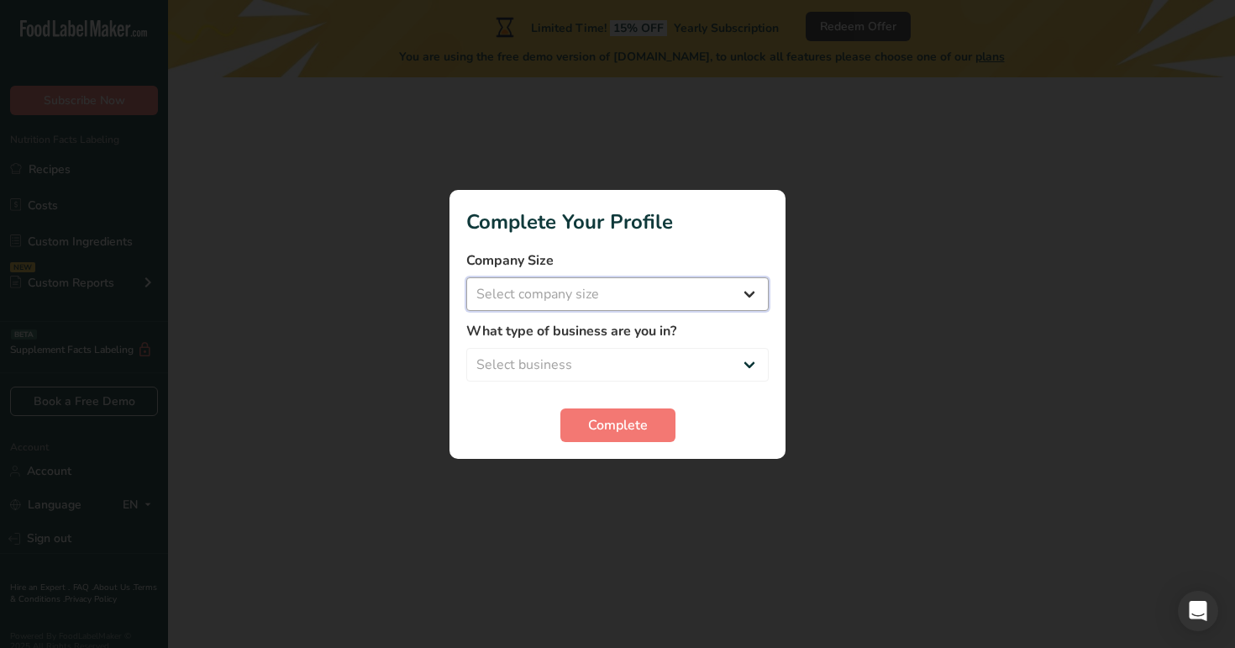
click at [622, 305] on select "Select company size Over 500 Employees test 1 1 Fewer than 10 Employees Fewer t…" at bounding box center [617, 294] width 302 height 34
click at [629, 302] on select "Select company size Over 500 Employees test 1 1 Fewer than 10 Employees Fewer t…" at bounding box center [617, 294] width 302 height 34
select select "20"
click at [466, 277] on select "Select company size Over 500 Employees test 1 1 Fewer than 10 Employees Fewer t…" at bounding box center [617, 294] width 302 height 34
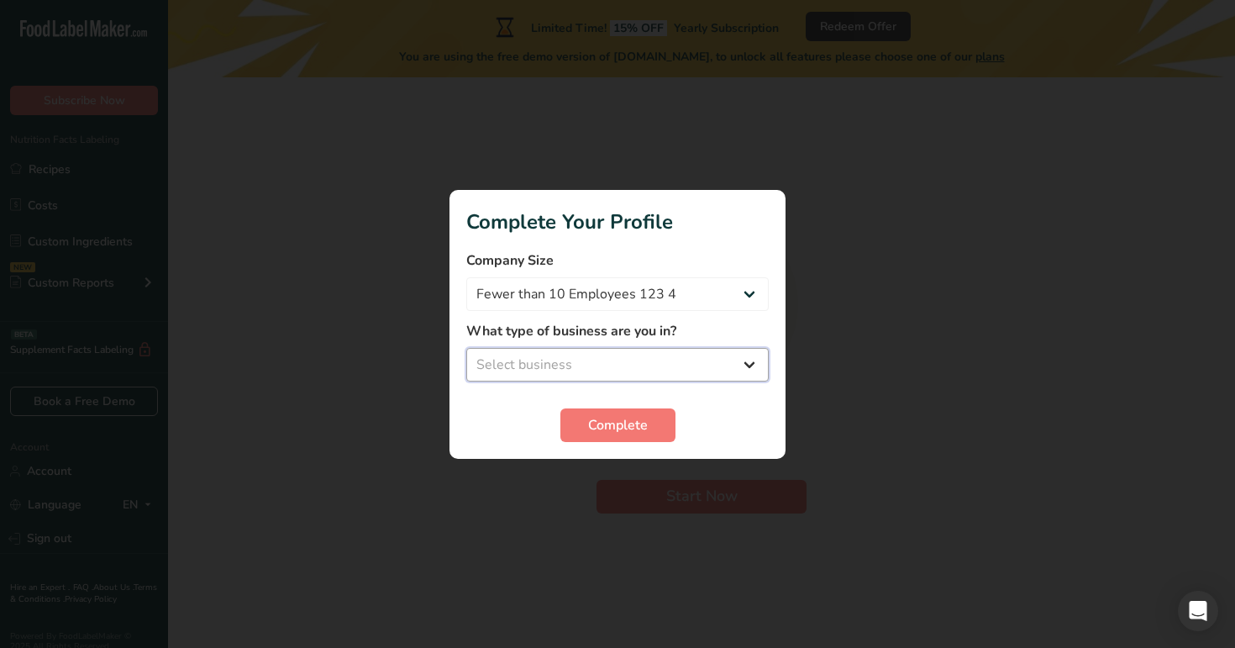
click at [632, 370] on select "Select business Packaged Food Manufacturer Restaurant & Cafe Bakery Meal Plans …" at bounding box center [617, 365] width 302 height 34
select select "4"
click at [466, 348] on select "Select business Packaged Food Manufacturer Restaurant & Cafe Bakery Meal Plans …" at bounding box center [617, 365] width 302 height 34
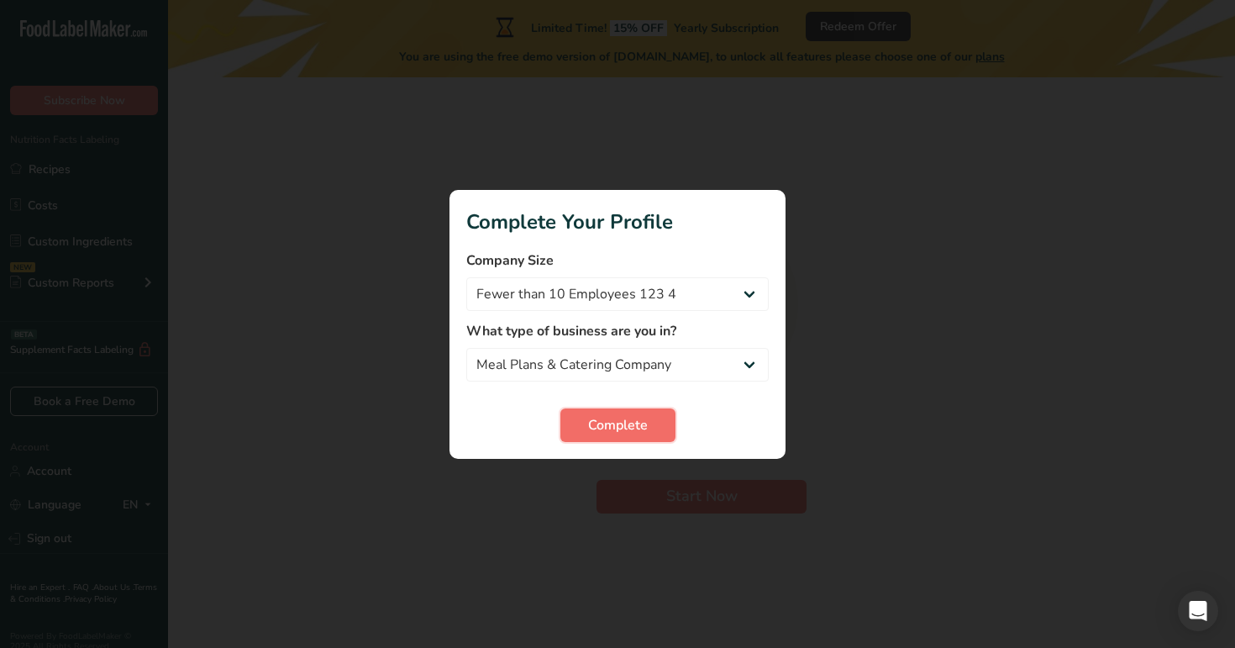
click at [643, 411] on button "Complete" at bounding box center [617, 425] width 115 height 34
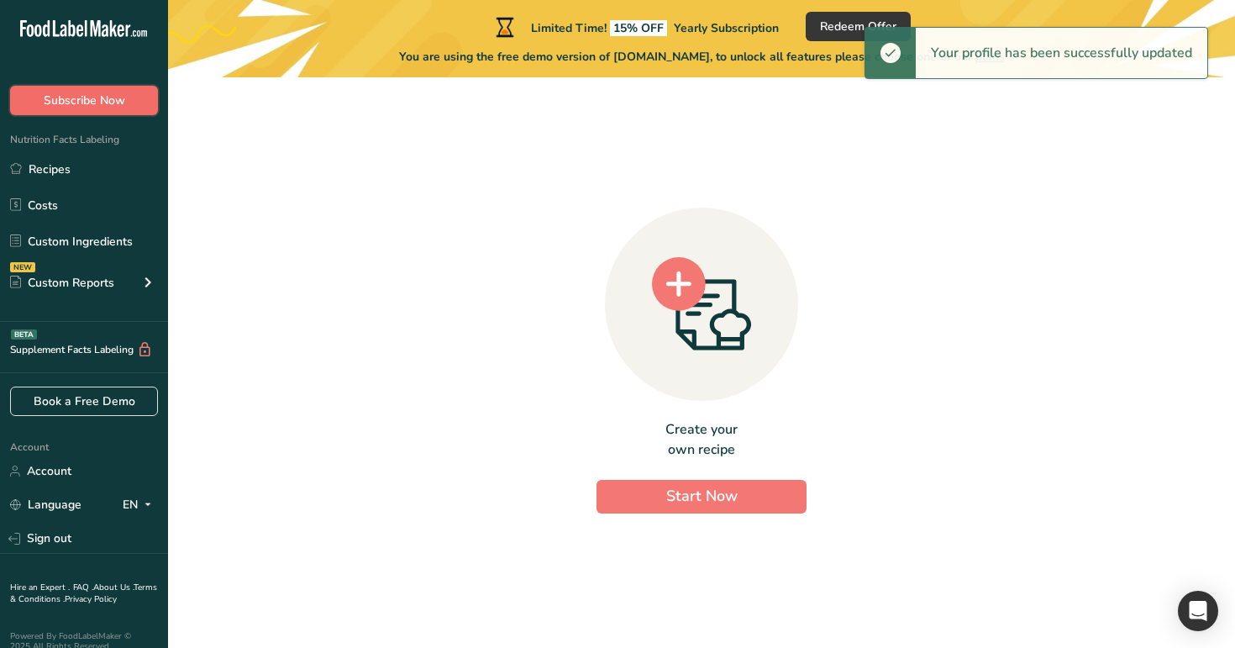
click at [122, 108] on span "Subscribe Now" at bounding box center [84, 101] width 81 height 18
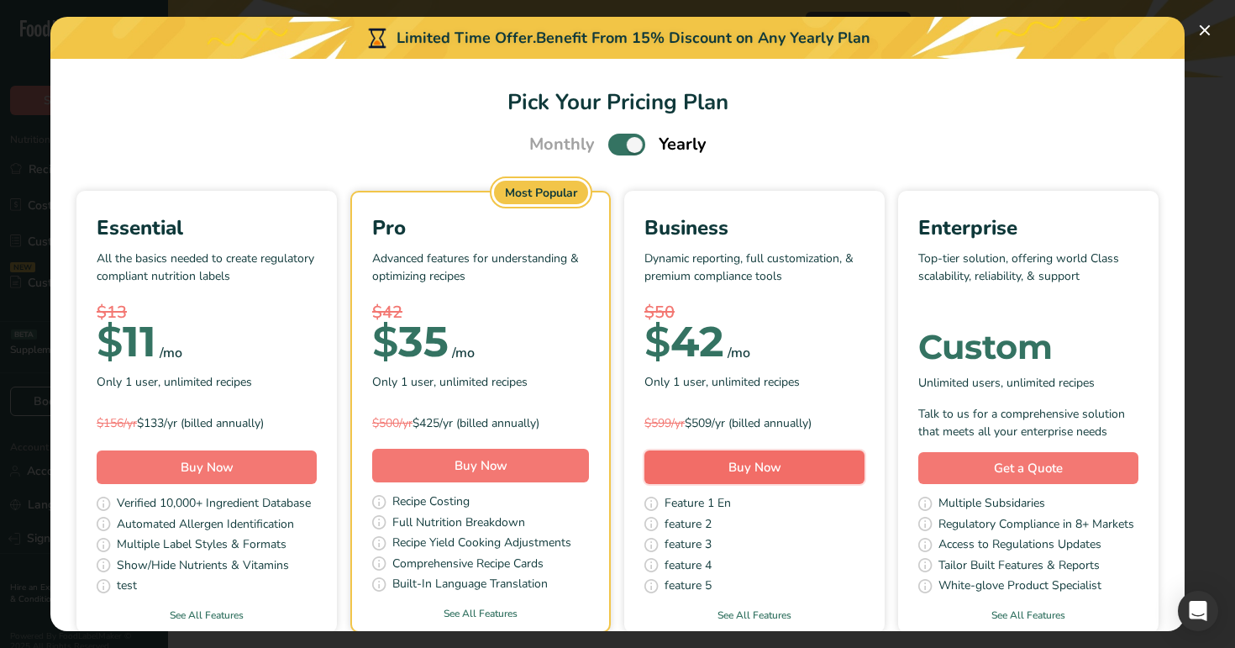
click at [773, 466] on span "Buy Now" at bounding box center [754, 467] width 53 height 17
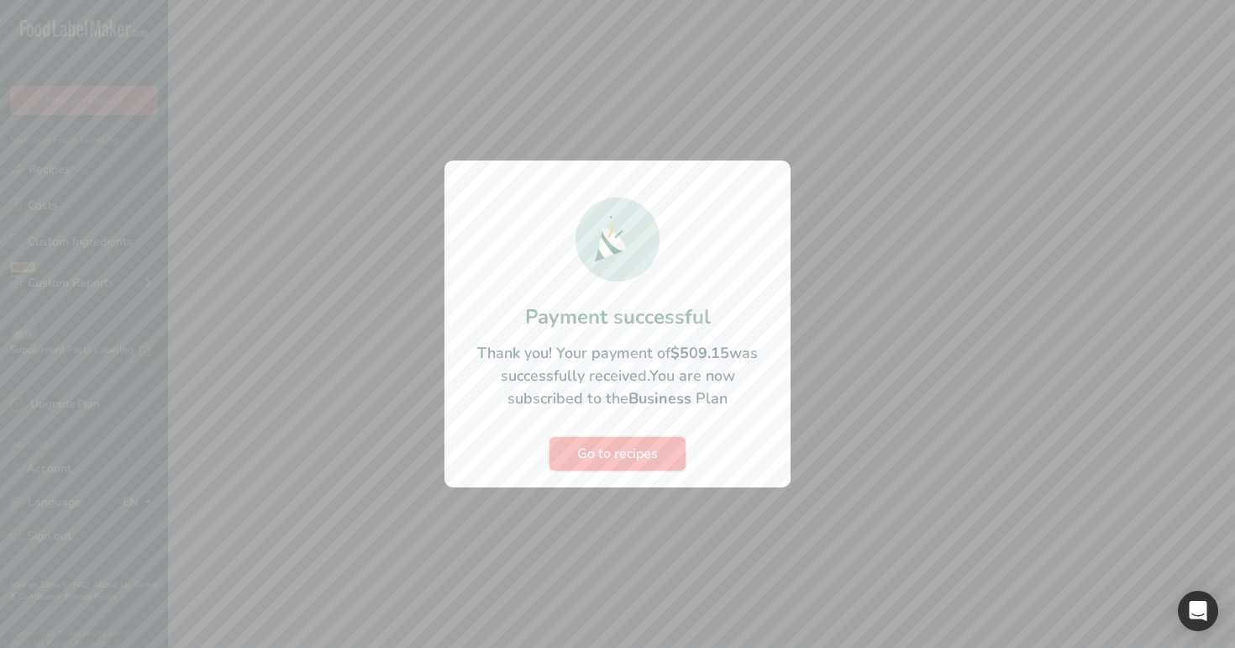
click at [609, 450] on span "Go to recipes" at bounding box center [617, 454] width 81 height 20
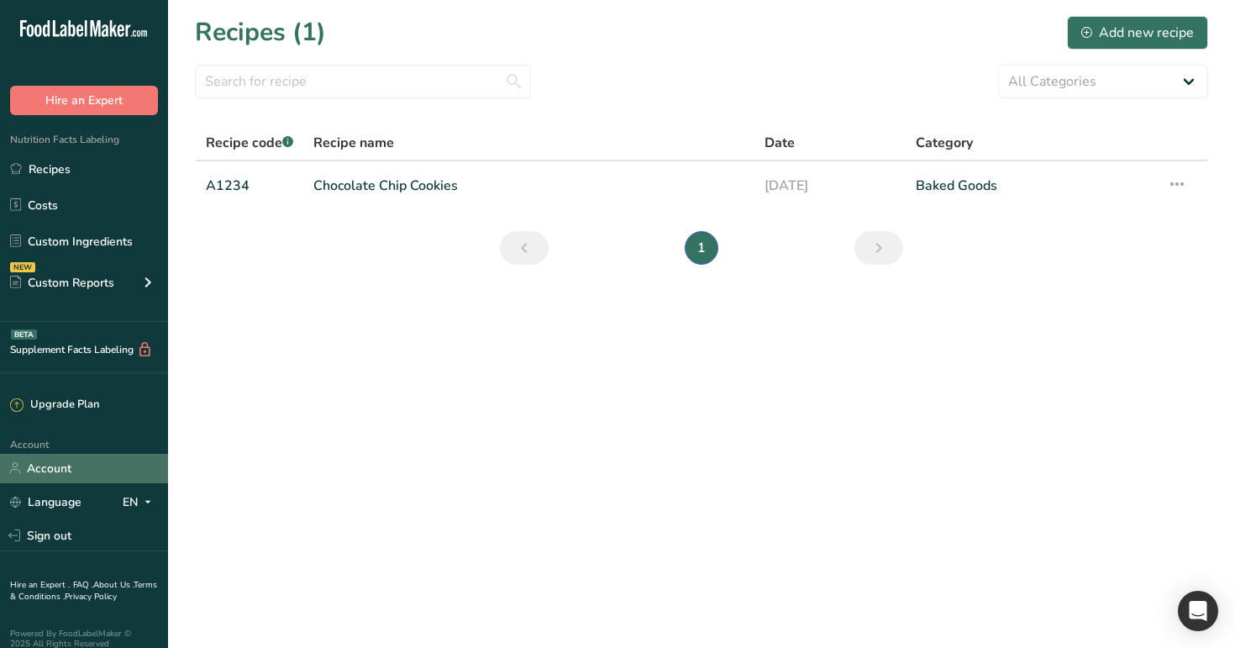
click at [75, 475] on link "Account" at bounding box center [84, 468] width 168 height 29
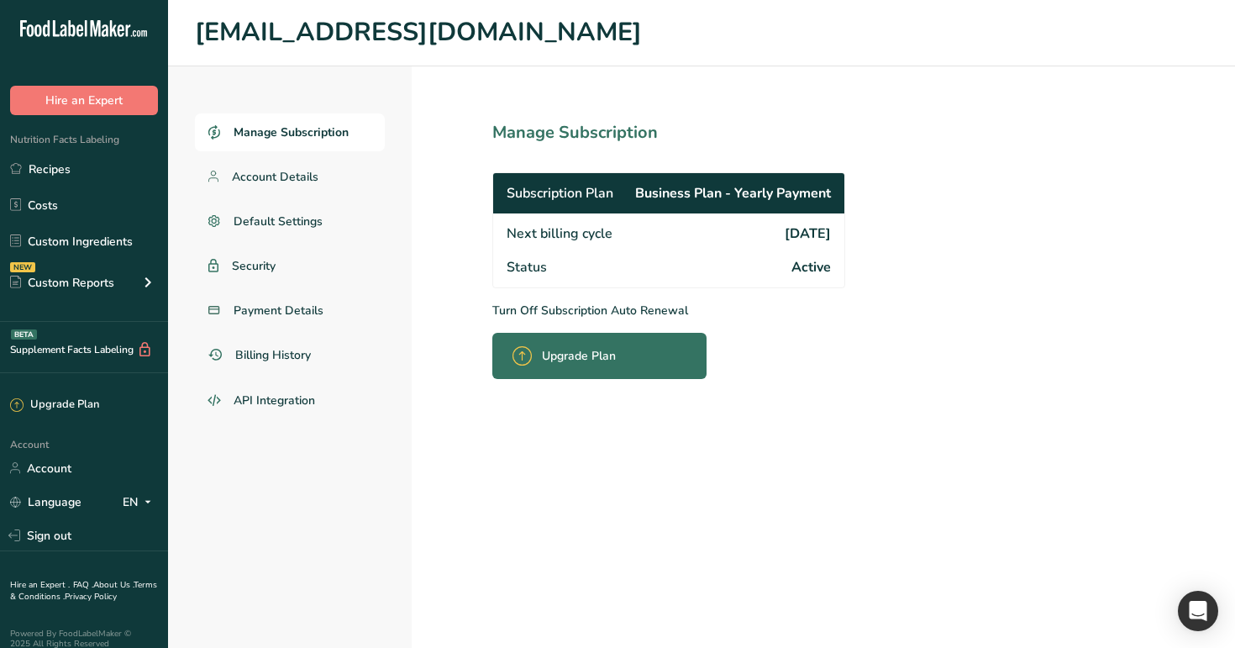
drag, startPoint x: 750, startPoint y: 228, endPoint x: 837, endPoint y: 231, distance: 86.6
click at [837, 231] on div "Next billing cycle 2026-09-10" at bounding box center [668, 231] width 351 height 37
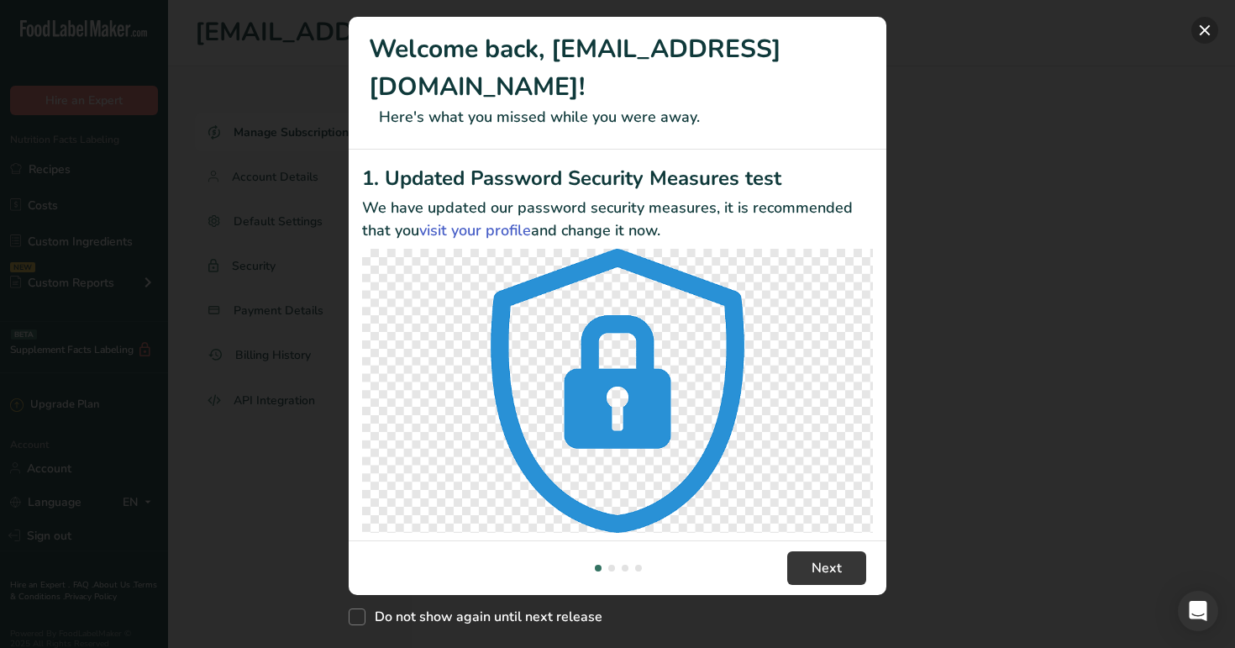
click at [1206, 30] on button "New Features" at bounding box center [1204, 30] width 27 height 27
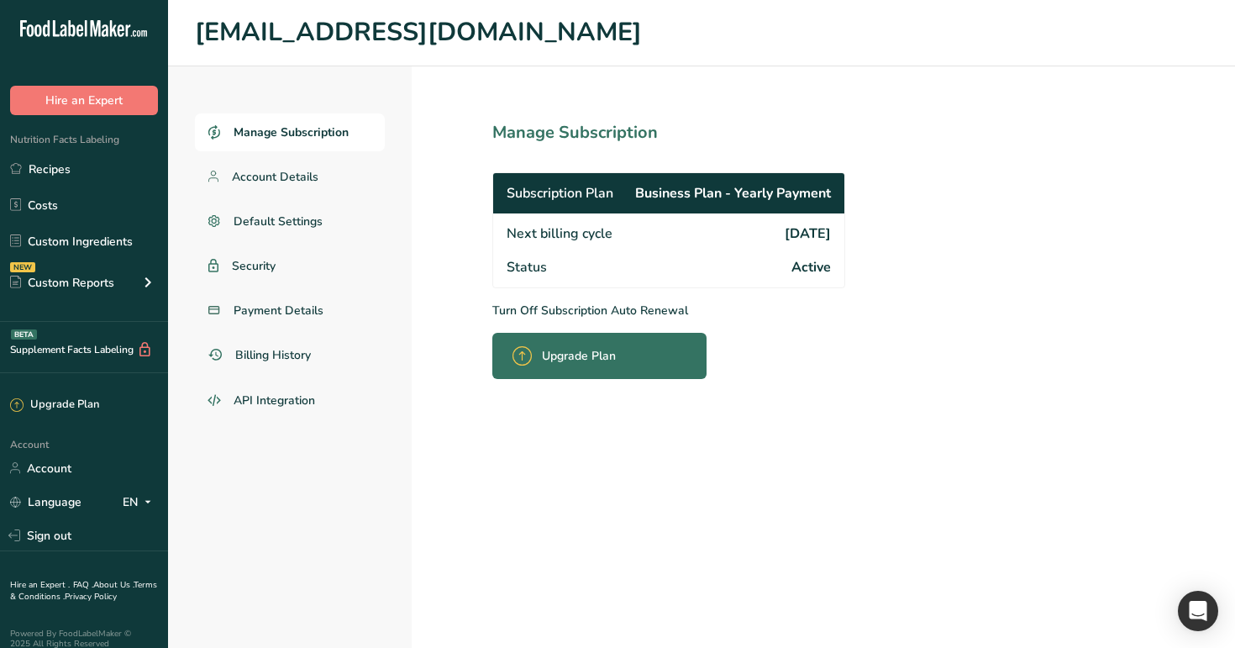
drag, startPoint x: 750, startPoint y: 230, endPoint x: 835, endPoint y: 234, distance: 84.9
click at [835, 234] on div "Next billing cycle 2027-09-10" at bounding box center [668, 231] width 351 height 37
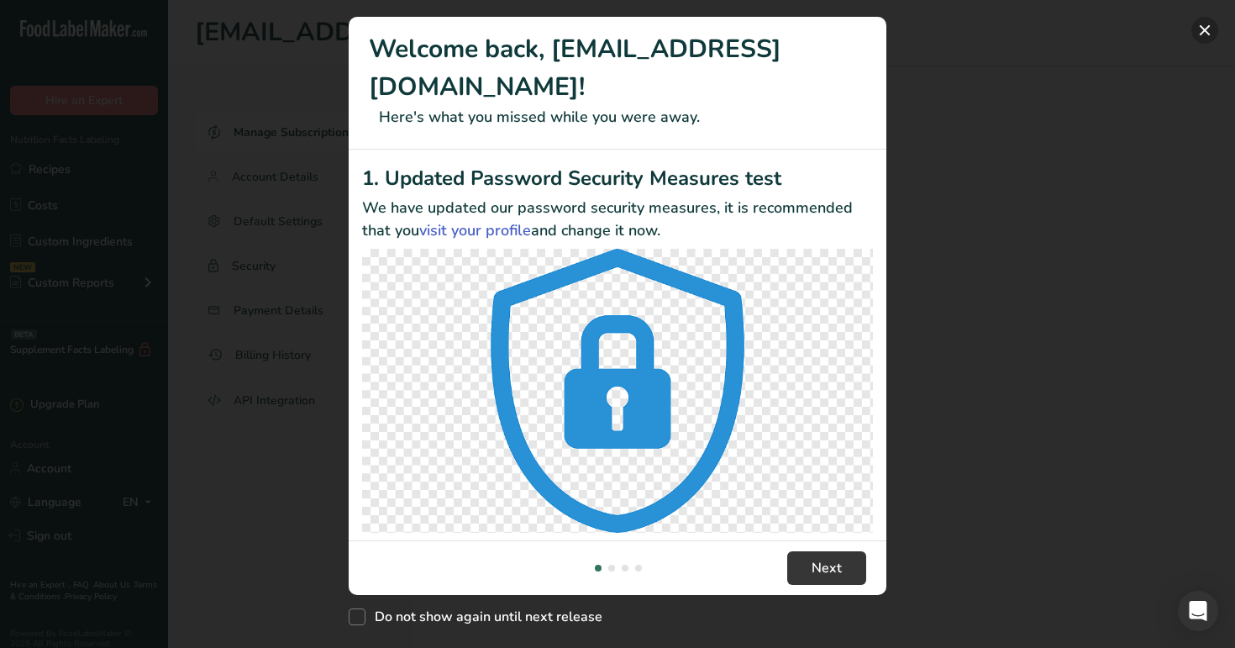
click at [1208, 29] on button "New Features" at bounding box center [1204, 30] width 27 height 27
click at [1202, 30] on button "New Features" at bounding box center [1204, 30] width 27 height 27
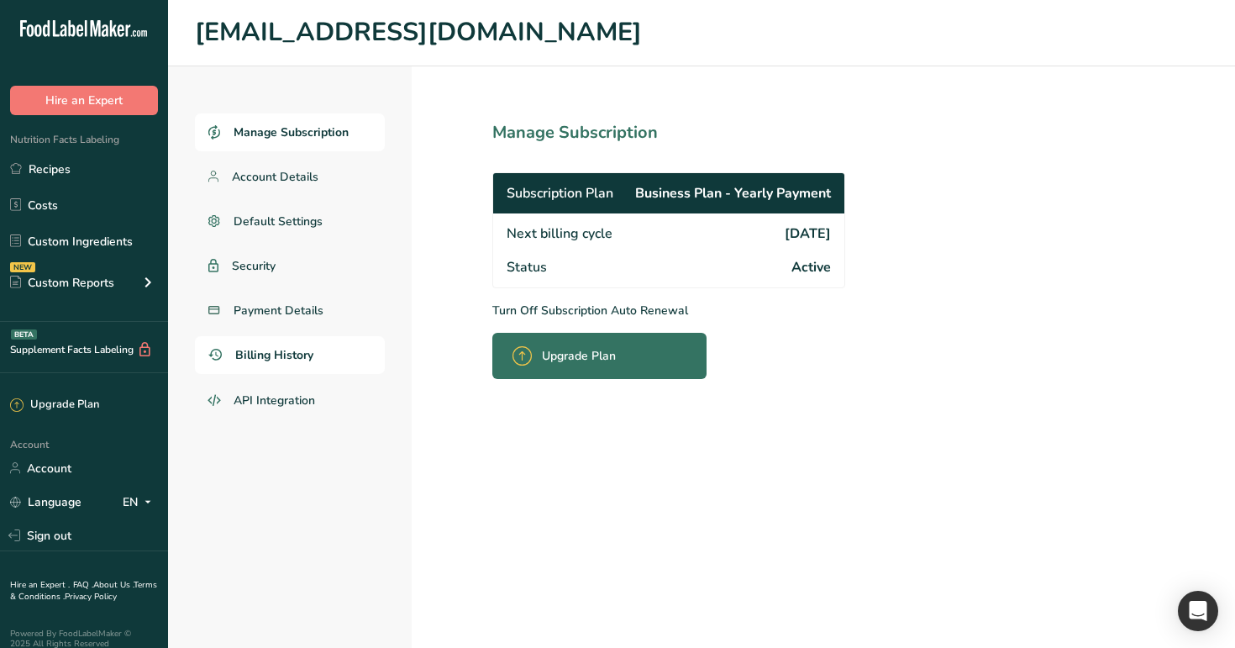
click at [297, 348] on span "Billing History" at bounding box center [274, 355] width 78 height 18
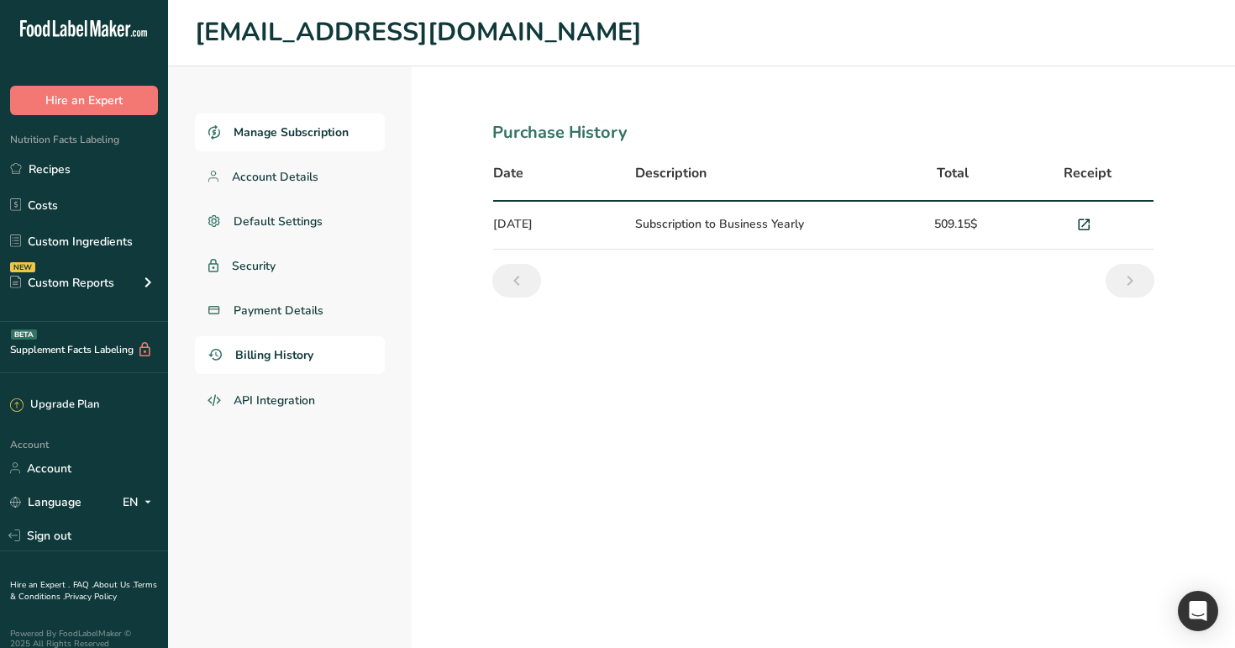
click at [297, 127] on span "Manage Subscription" at bounding box center [291, 132] width 115 height 18
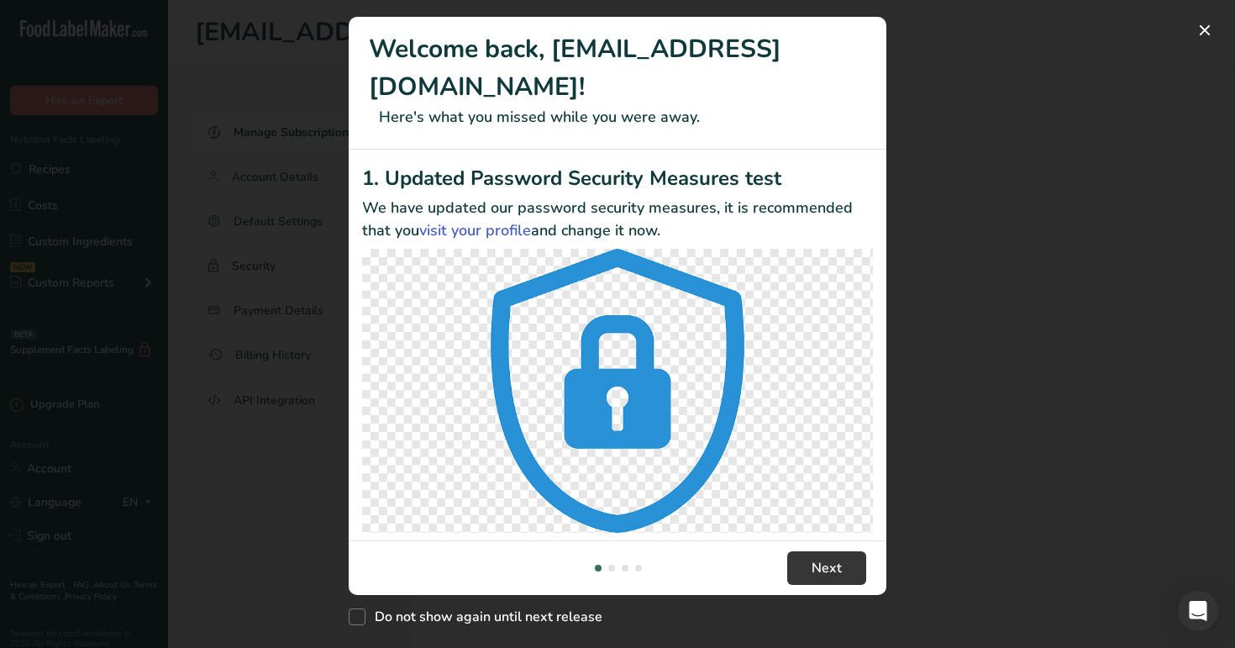
click at [289, 42] on div "New Features" at bounding box center [617, 324] width 1235 height 648
click at [317, 615] on div "New Features" at bounding box center [617, 324] width 1235 height 648
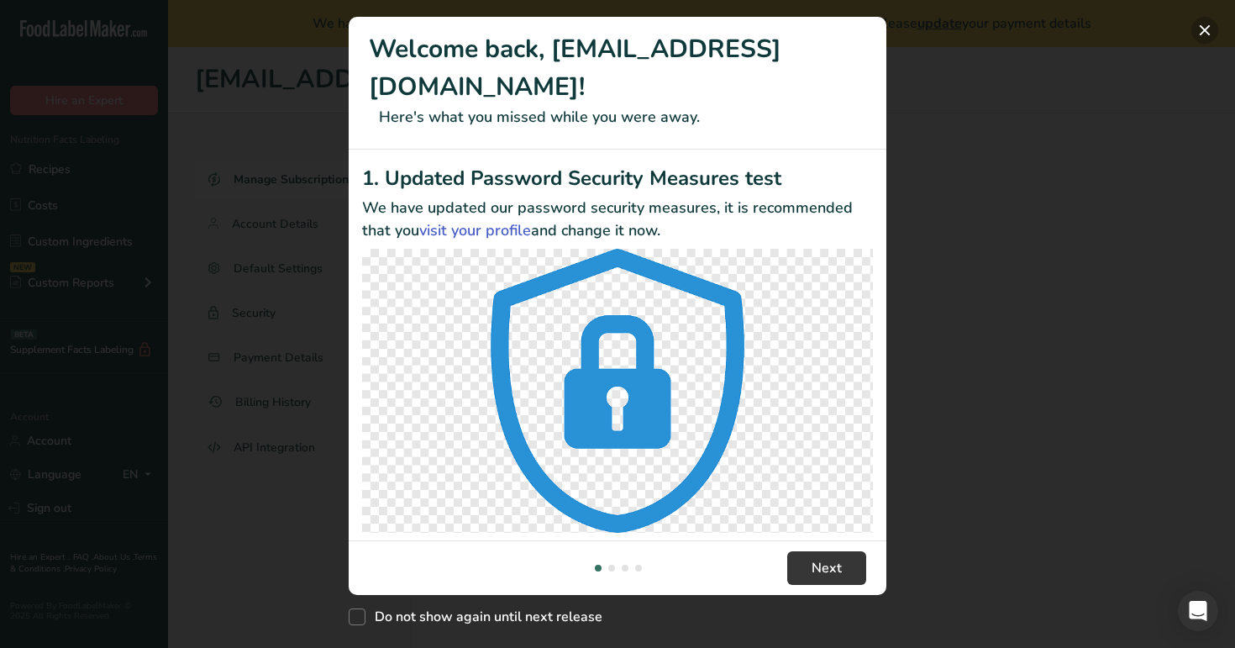
click at [1210, 28] on button "New Features" at bounding box center [1204, 30] width 27 height 27
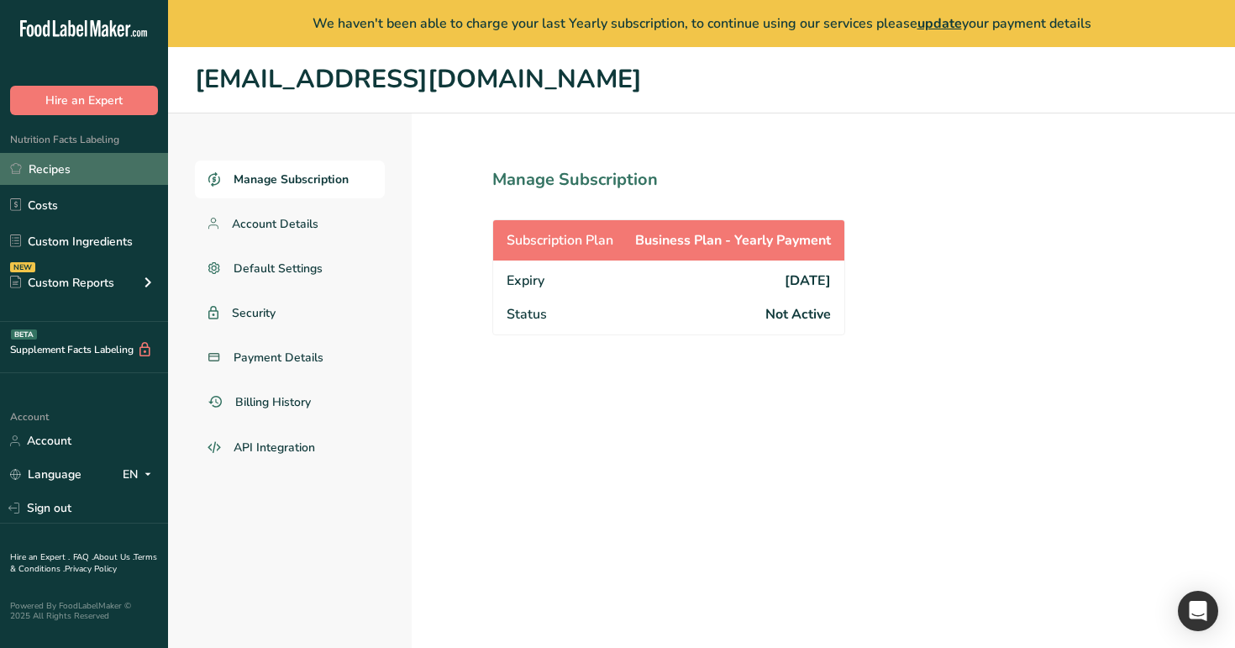
click at [54, 165] on link "Recipes" at bounding box center [84, 169] width 168 height 32
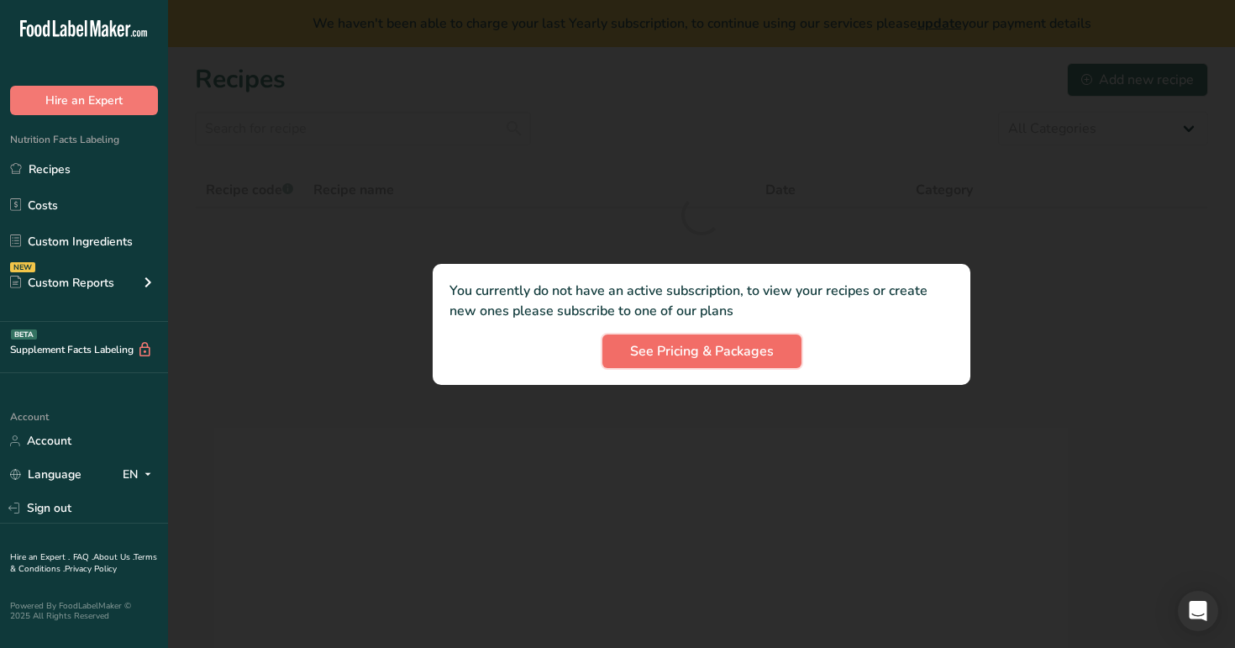
click at [755, 360] on span "See Pricing & Packages" at bounding box center [702, 351] width 144 height 20
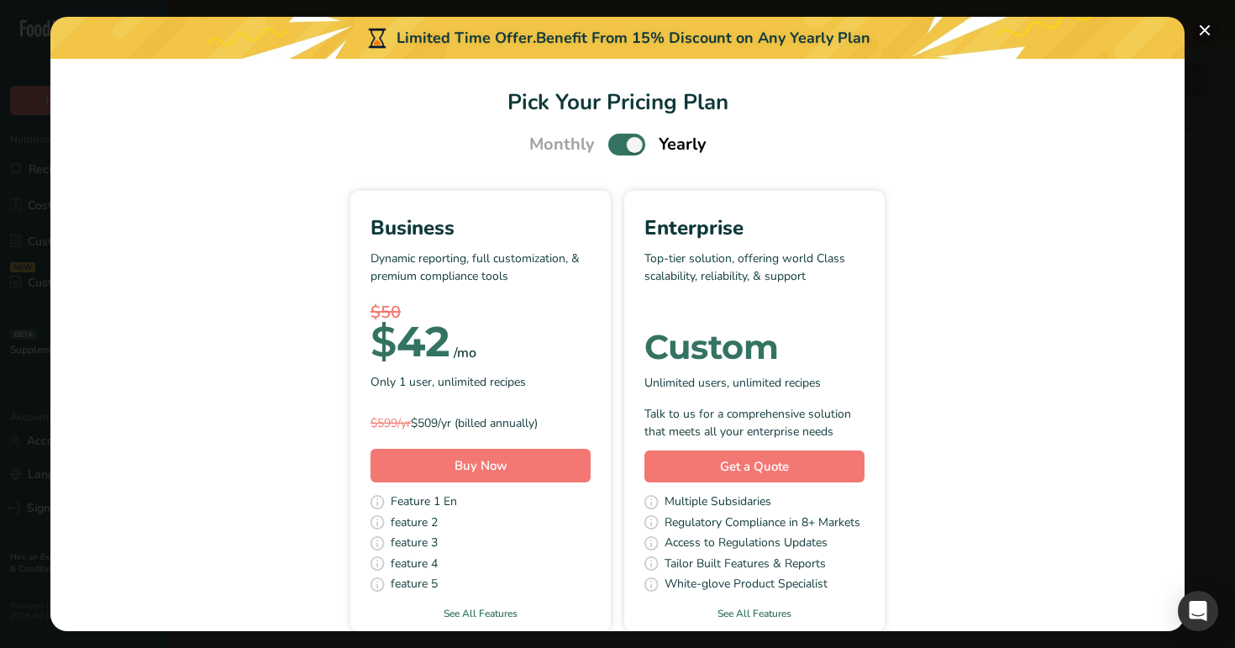
click at [1210, 29] on button "Pick Your Pricing Plan Modal" at bounding box center [1204, 30] width 27 height 27
